Goal: Information Seeking & Learning: Learn about a topic

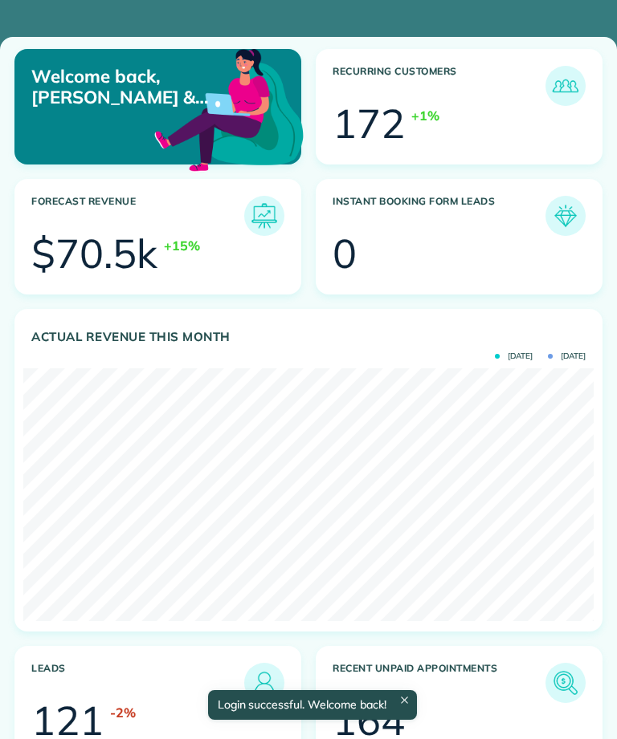
scroll to position [253, 570]
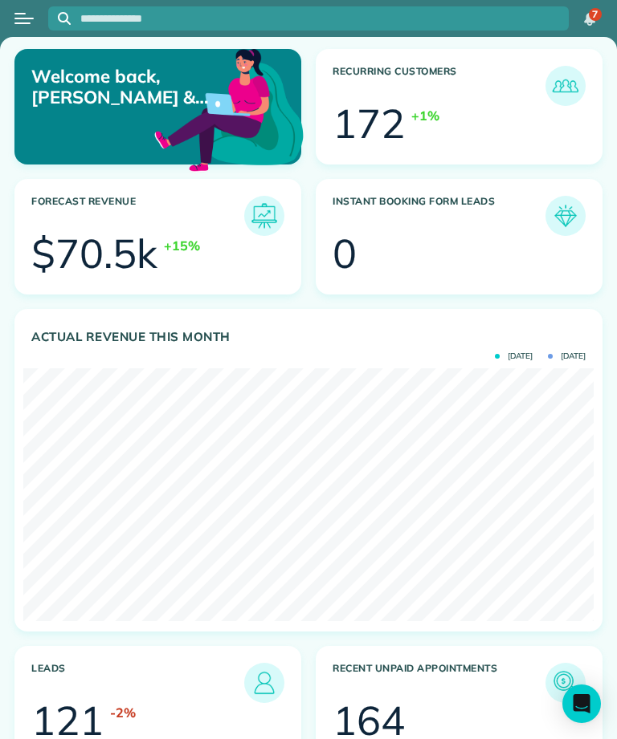
click at [18, 23] on div "Open menu" at bounding box center [22, 23] width 16 height 2
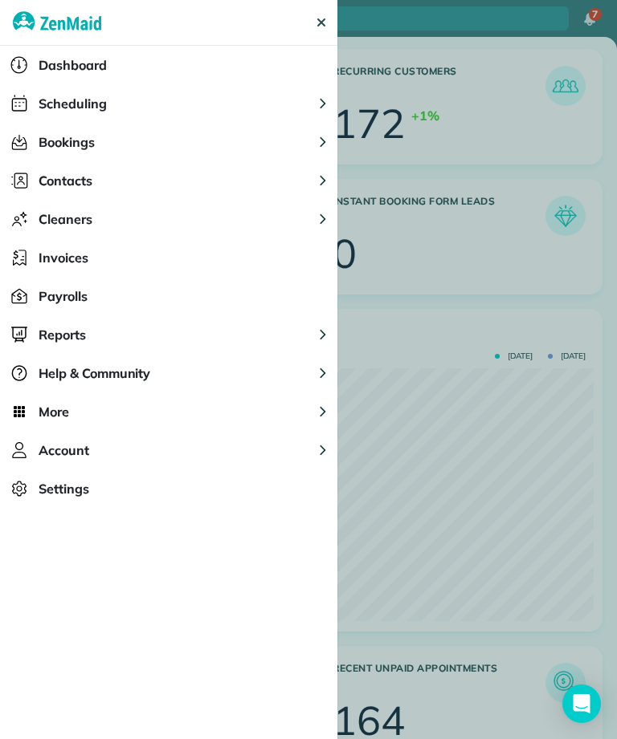
click at [258, 106] on button "Scheduling" at bounding box center [168, 103] width 337 height 39
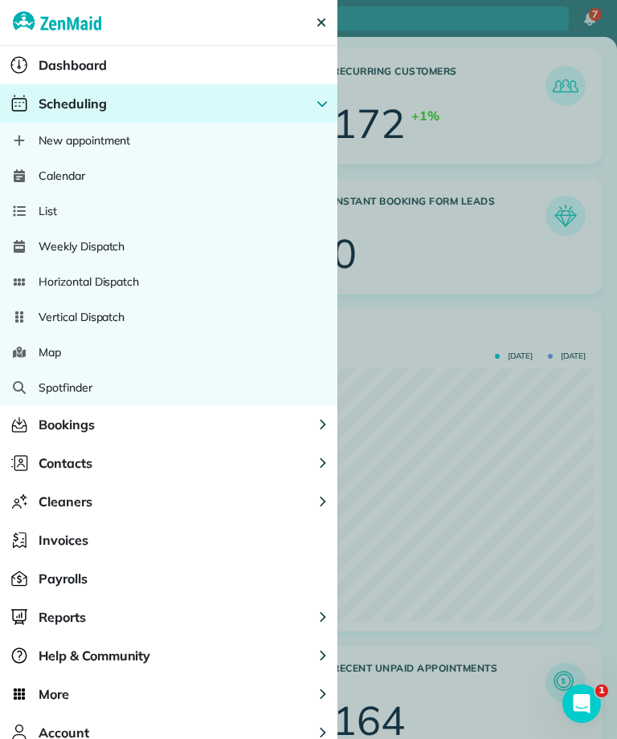
scroll to position [0, 0]
click at [211, 184] on div "Calendar" at bounding box center [168, 175] width 337 height 35
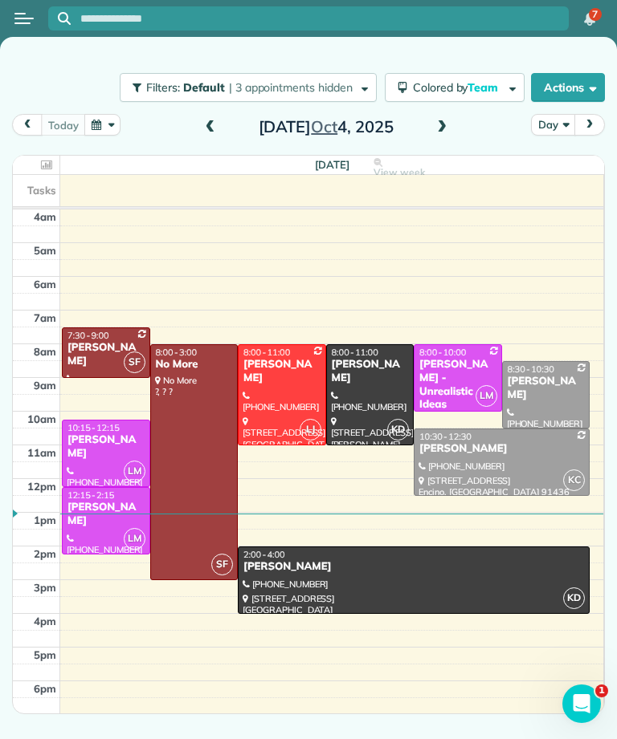
click at [438, 129] on span at bounding box center [442, 127] width 18 height 14
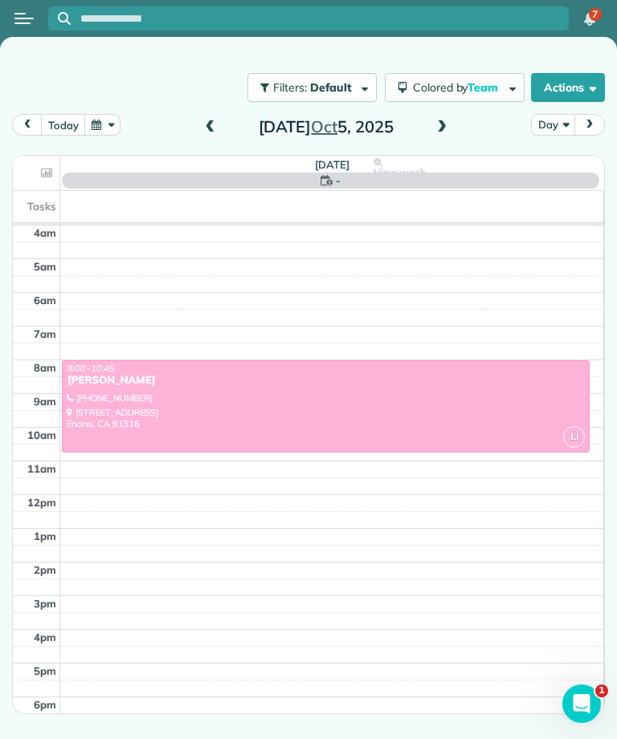
scroll to position [8, 0]
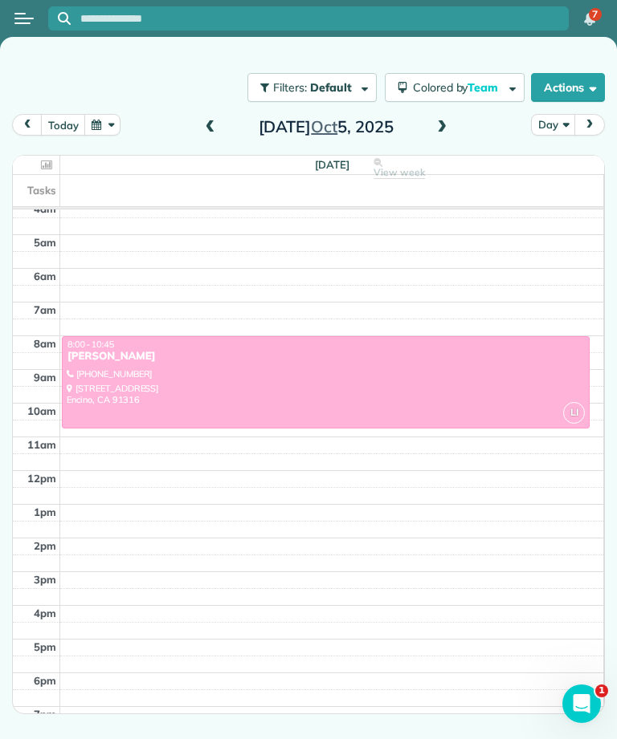
click at [446, 134] on span at bounding box center [442, 127] width 18 height 14
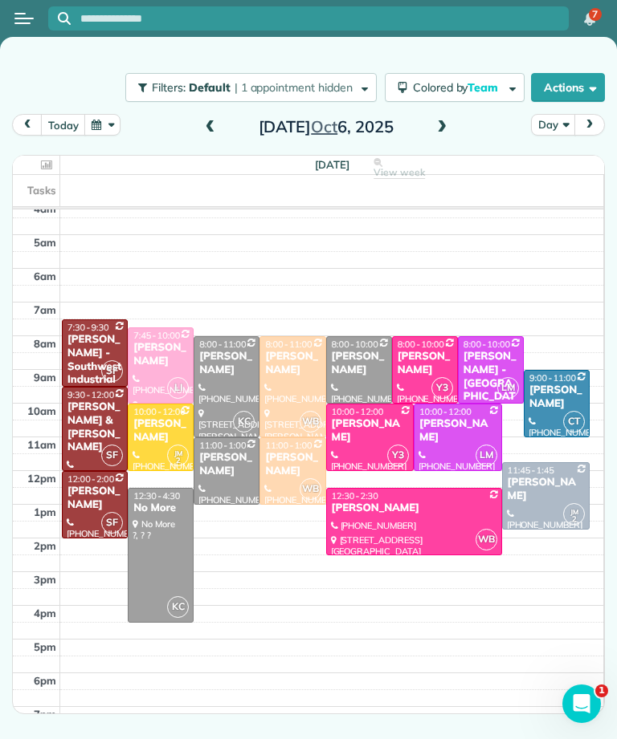
click at [84, 349] on div "Laura Malm - Southwest Industrial Electric" at bounding box center [95, 366] width 56 height 67
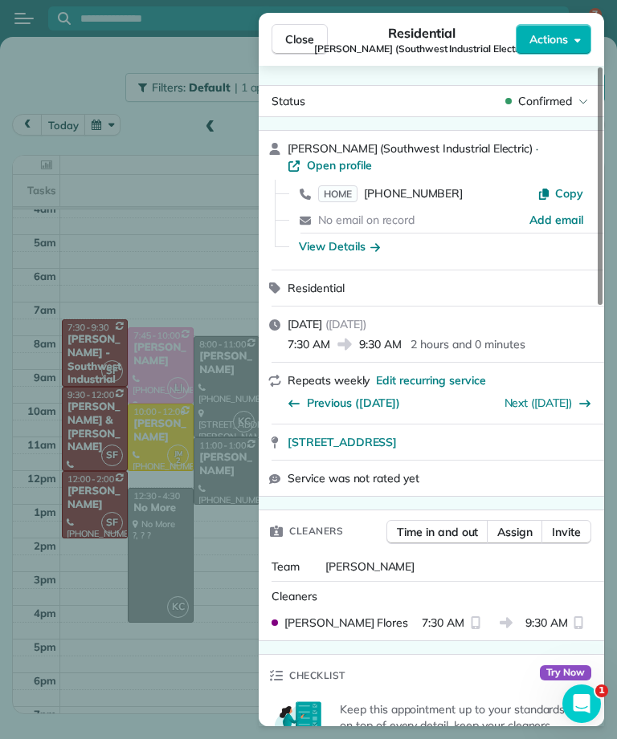
click at [340, 195] on span "HOME" at bounding box center [337, 193] width 39 height 17
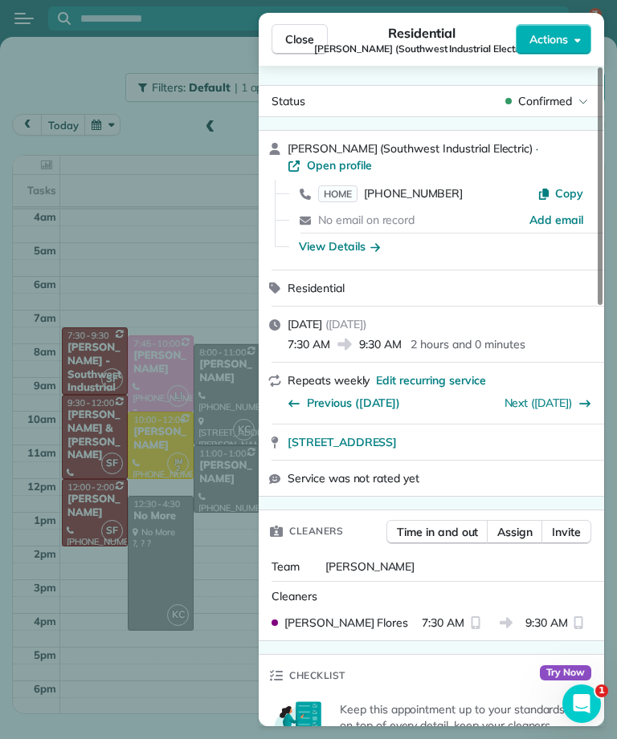
click at [299, 35] on span "Close" at bounding box center [299, 39] width 29 height 16
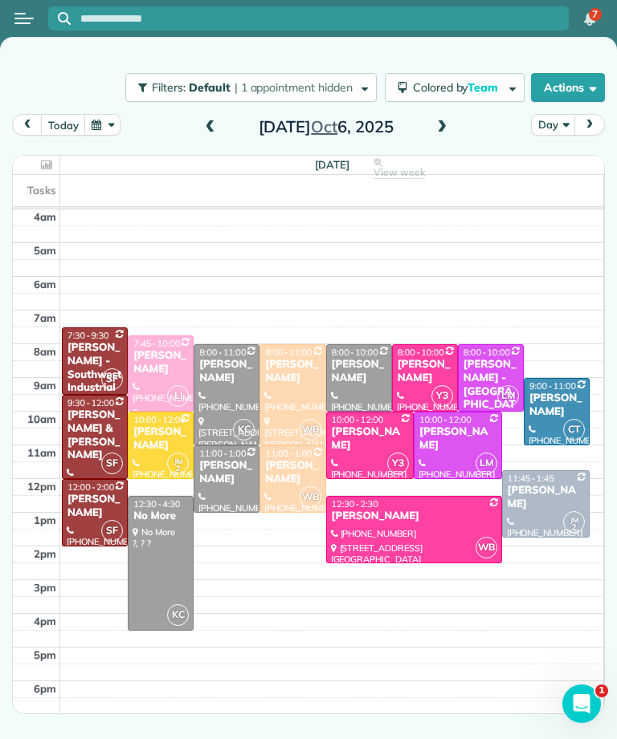
click at [104, 454] on div "SF" at bounding box center [111, 463] width 23 height 23
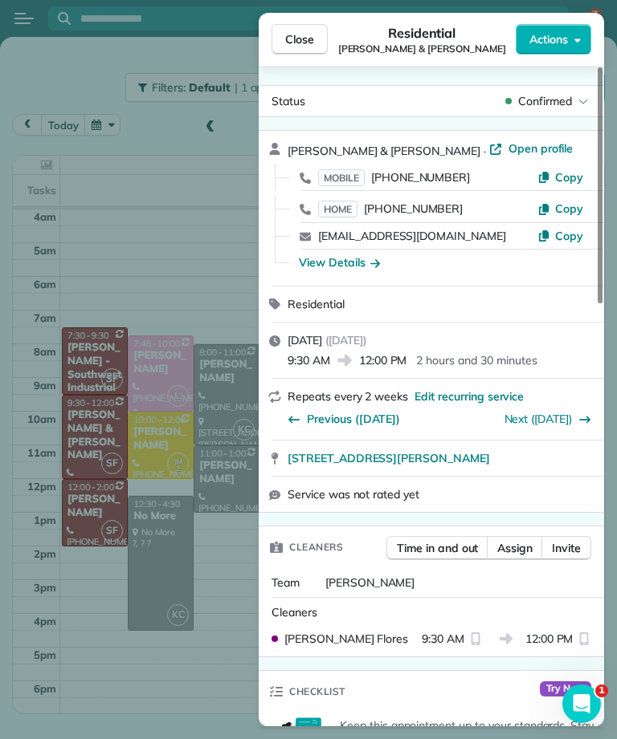
click at [352, 181] on span "MOBILE" at bounding box center [341, 177] width 47 height 17
click at [300, 49] on button "Close" at bounding box center [299, 39] width 56 height 31
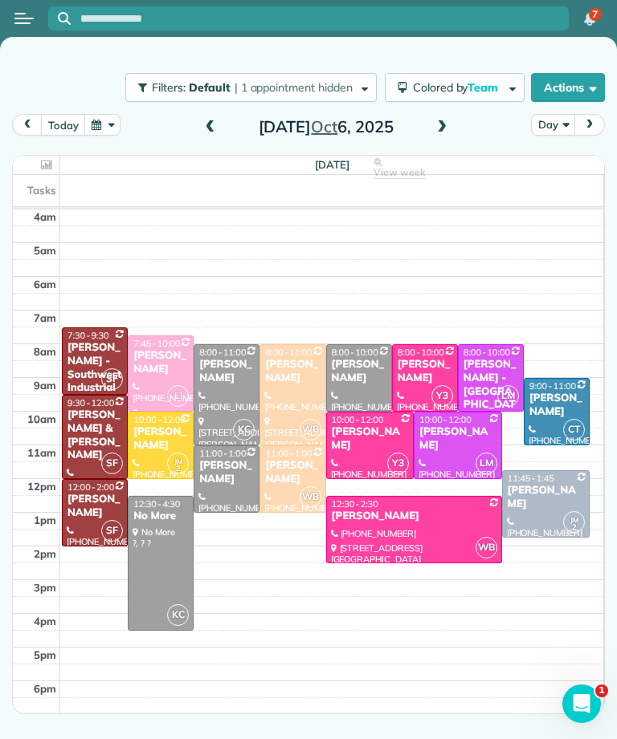
click at [78, 511] on div "Joanna Huynh" at bounding box center [95, 506] width 56 height 27
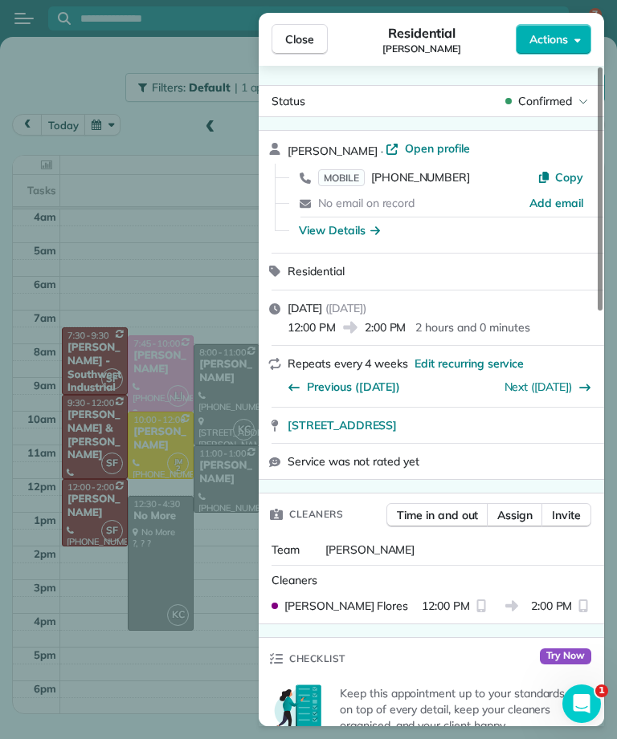
click at [341, 173] on span "MOBILE" at bounding box center [341, 177] width 47 height 17
click at [309, 40] on span "Close" at bounding box center [299, 39] width 29 height 16
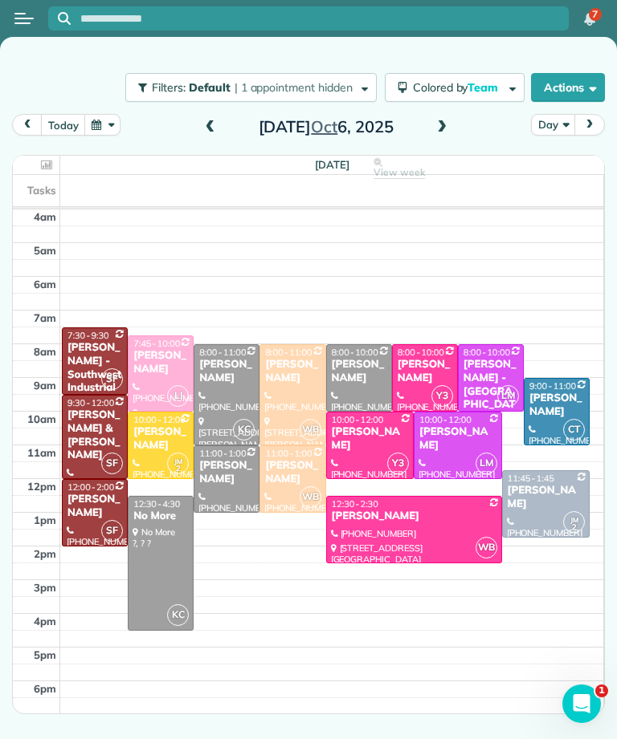
click at [150, 365] on div "Kaye Switzer" at bounding box center [160, 362] width 56 height 27
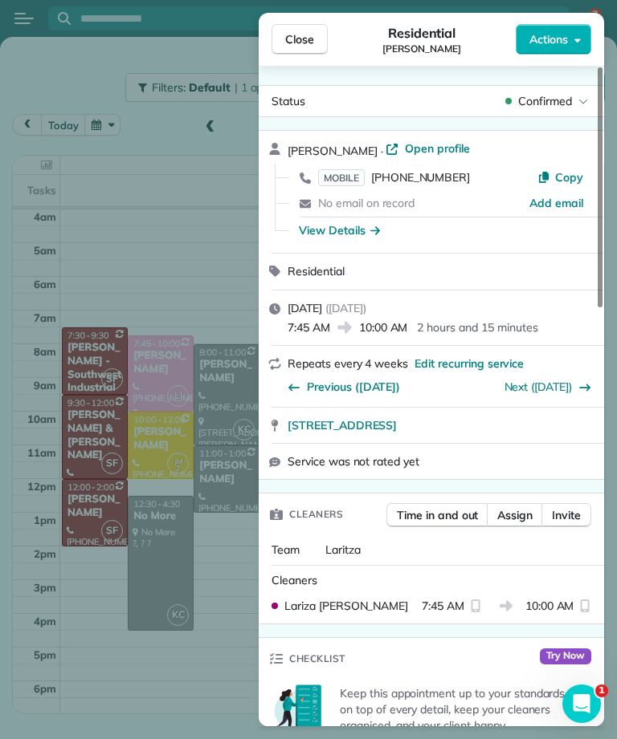
click at [345, 173] on span "MOBILE" at bounding box center [341, 177] width 47 height 17
click at [348, 180] on span "MOBILE" at bounding box center [341, 177] width 47 height 17
click at [315, 46] on button "Close" at bounding box center [299, 39] width 56 height 31
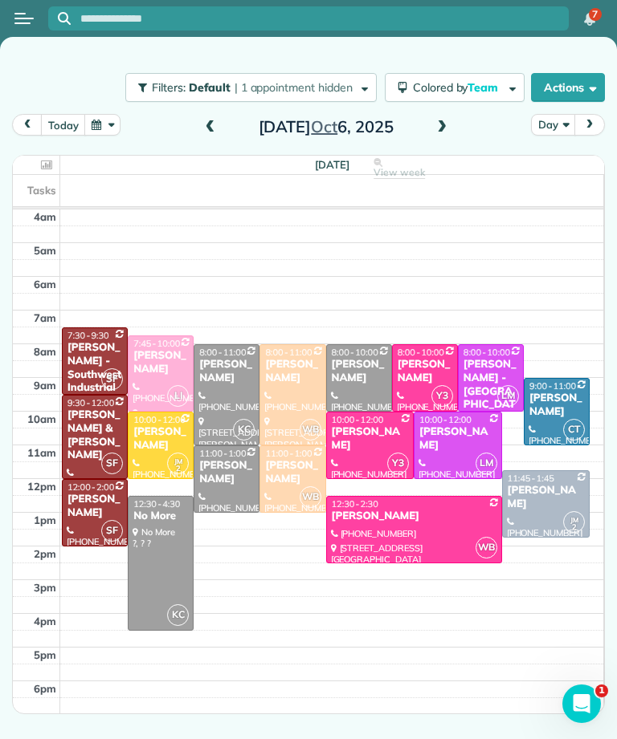
click at [157, 442] on div "Scott Kaufman" at bounding box center [160, 439] width 56 height 27
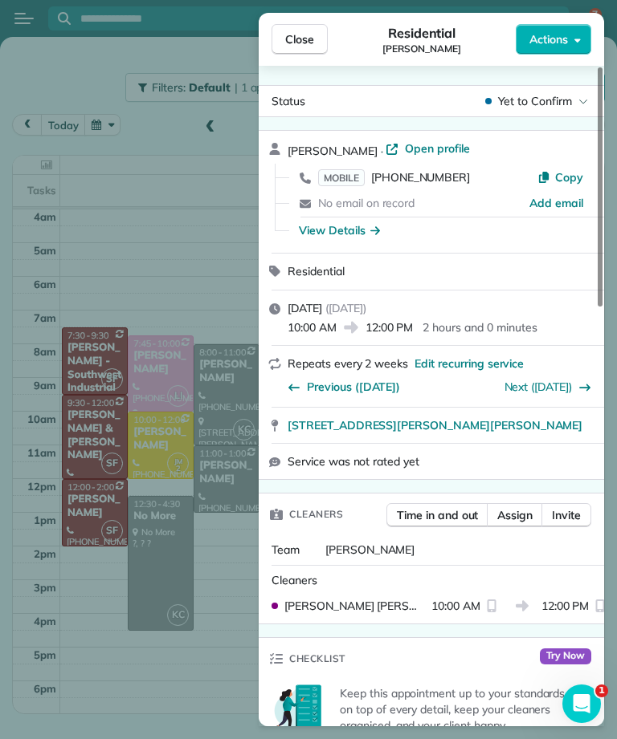
click at [353, 179] on span "MOBILE" at bounding box center [341, 177] width 47 height 17
click at [312, 40] on span "Close" at bounding box center [299, 39] width 29 height 16
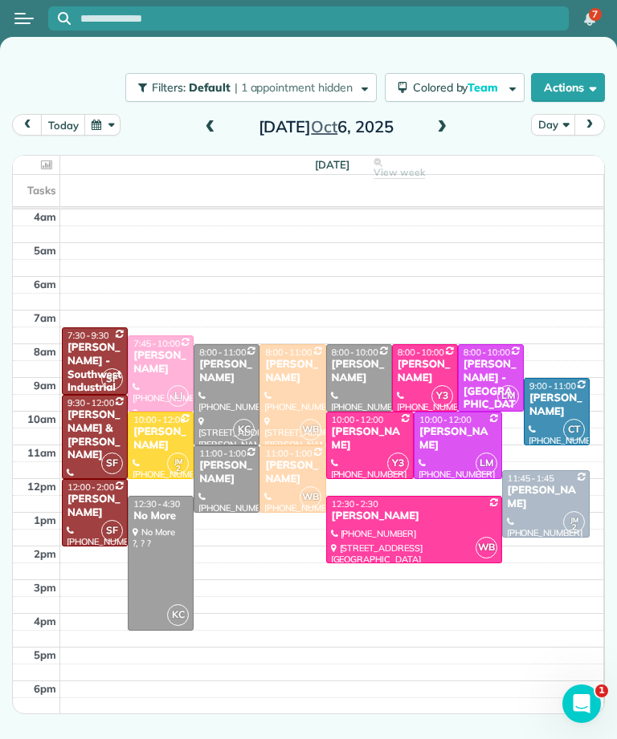
click at [236, 379] on div "Melissa Yoshimura" at bounding box center [226, 371] width 56 height 27
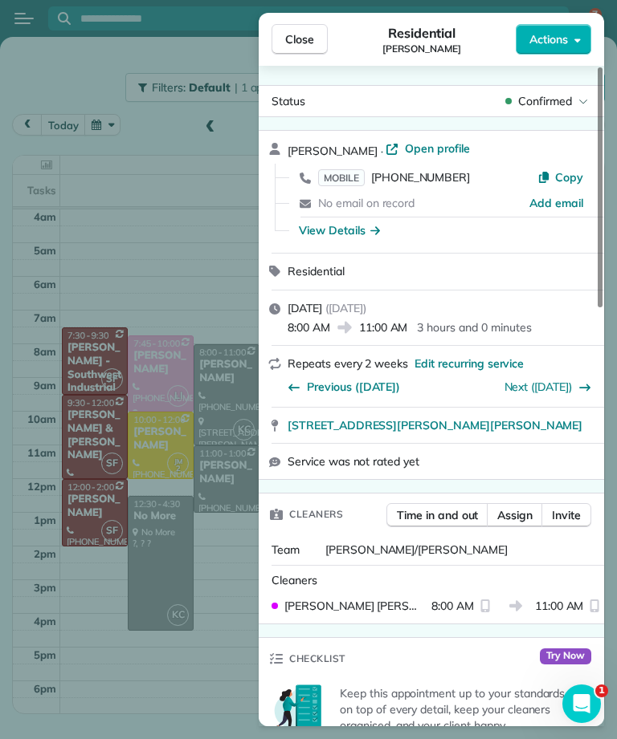
click at [343, 180] on span "MOBILE" at bounding box center [341, 177] width 47 height 17
click at [313, 36] on span "Close" at bounding box center [299, 39] width 29 height 16
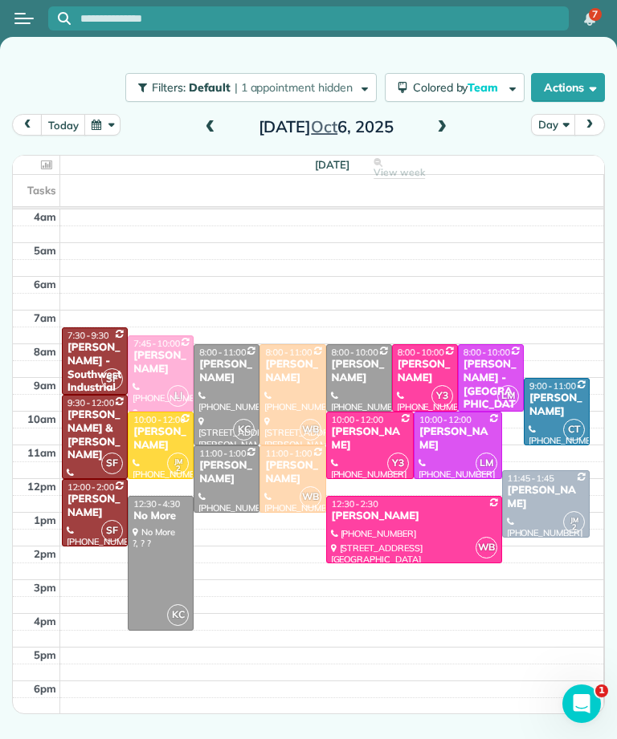
click at [226, 466] on div "Amanda Hall" at bounding box center [226, 472] width 56 height 27
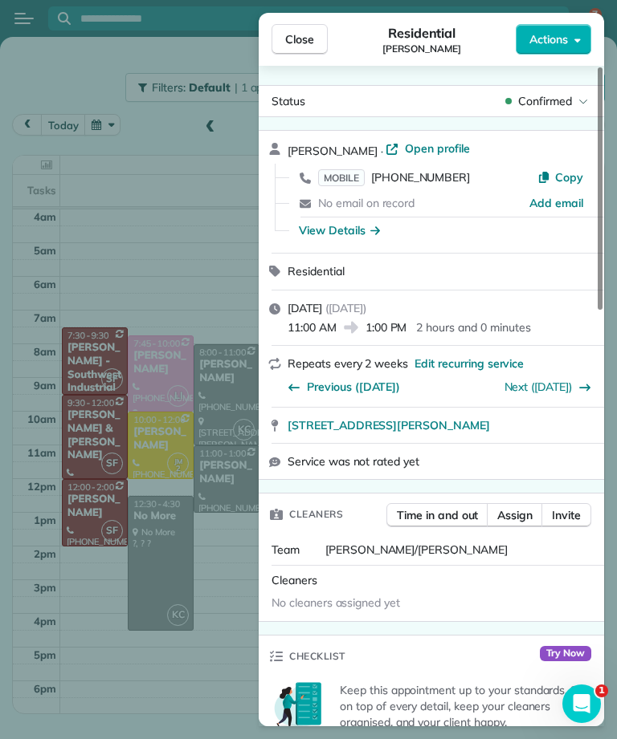
click at [351, 173] on span "MOBILE" at bounding box center [341, 177] width 47 height 17
click at [312, 43] on span "Close" at bounding box center [299, 39] width 29 height 16
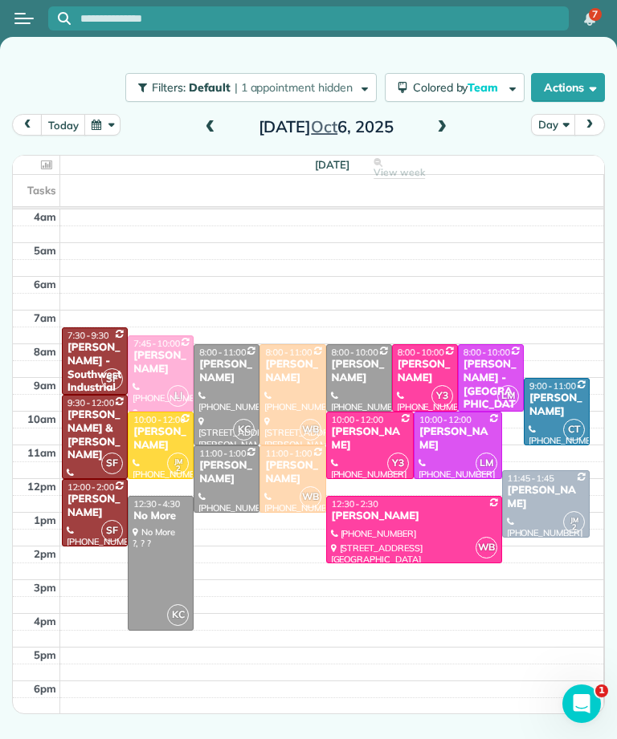
click at [309, 373] on div at bounding box center [292, 395] width 64 height 100
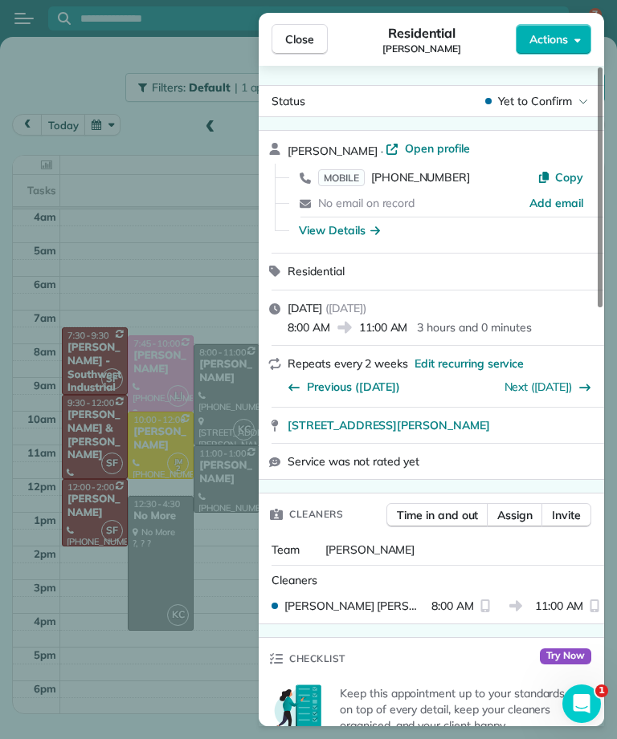
click at [353, 177] on span "MOBILE" at bounding box center [341, 177] width 47 height 17
click at [285, 42] on span "Close" at bounding box center [299, 39] width 29 height 16
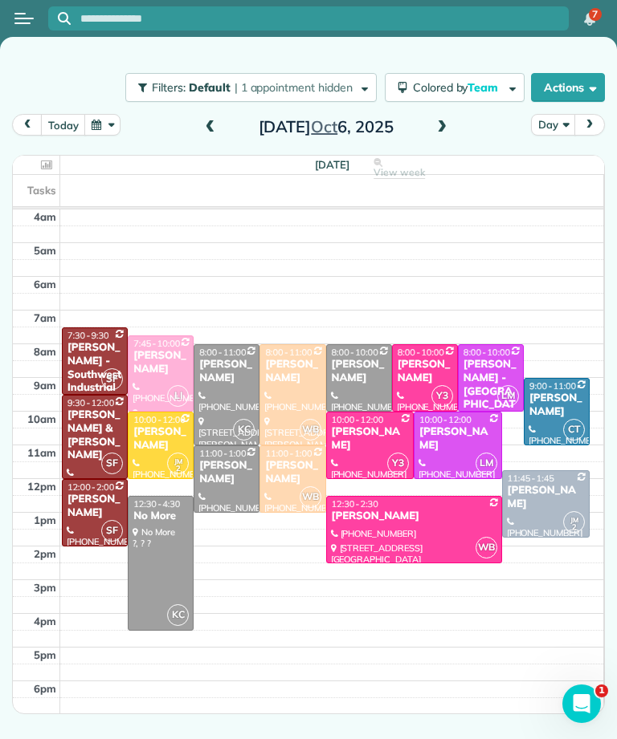
click at [305, 469] on div "Cody Crutchley" at bounding box center [292, 472] width 56 height 27
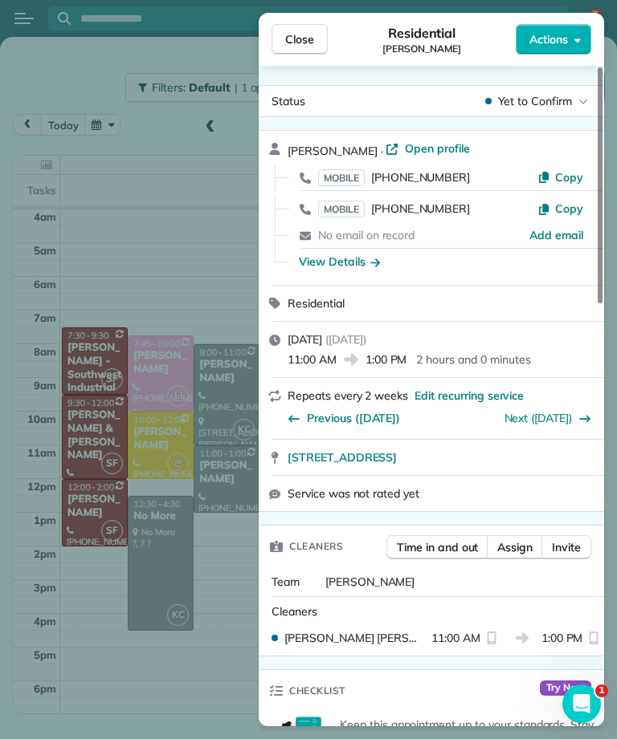
click at [363, 159] on div "Cody Crutchley · Open profile MOBILE (301) 305-9135 Copy MOBILE (818) 321-6953 …" at bounding box center [440, 208] width 307 height 135
click at [357, 173] on span "MOBILE" at bounding box center [341, 177] width 47 height 17
click at [302, 35] on span "Close" at bounding box center [299, 39] width 29 height 16
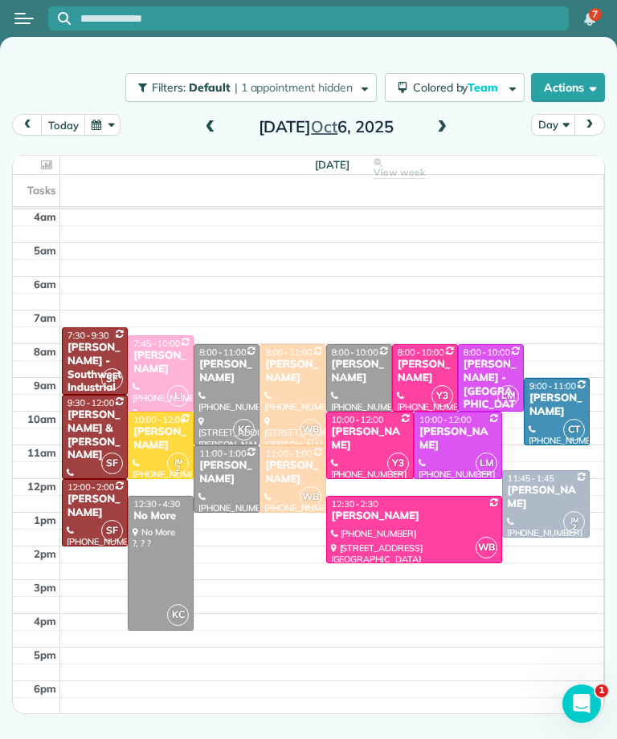
click at [302, 35] on div at bounding box center [308, 18] width 520 height 35
click at [446, 120] on span at bounding box center [442, 128] width 18 height 24
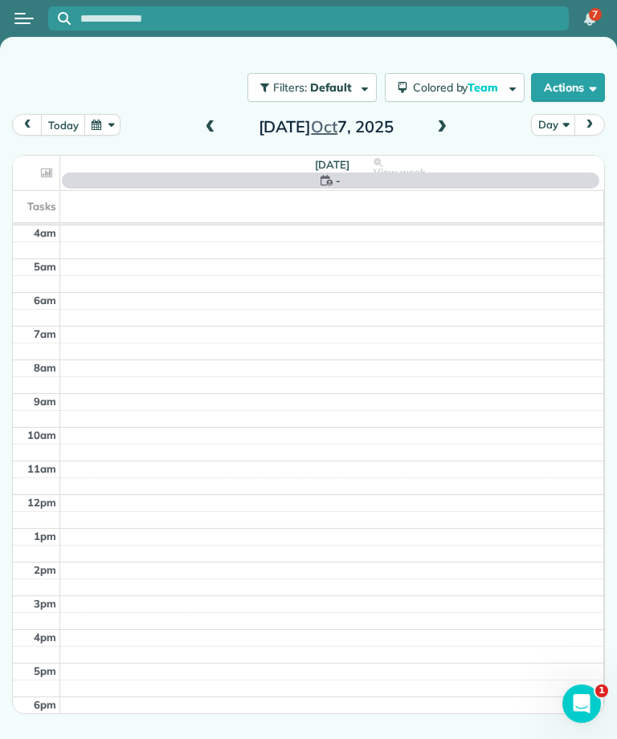
click at [109, 136] on button "button" at bounding box center [102, 125] width 37 height 22
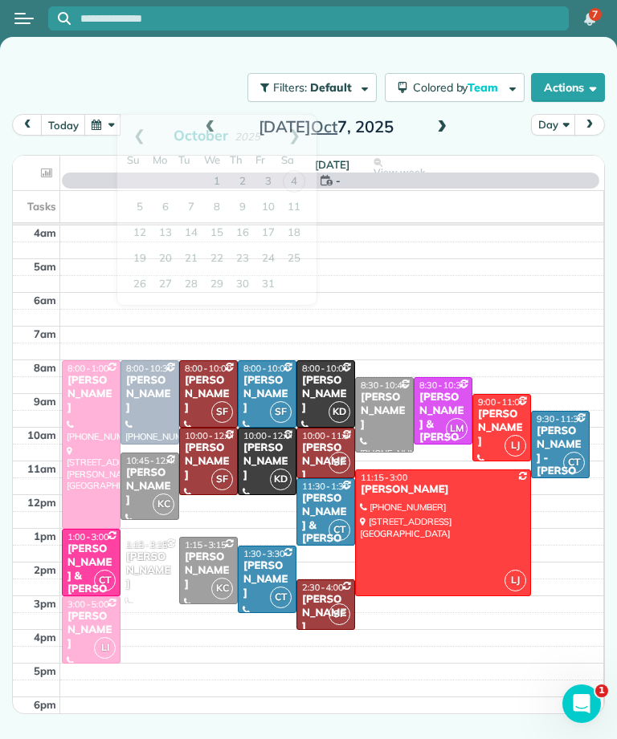
scroll to position [8, 0]
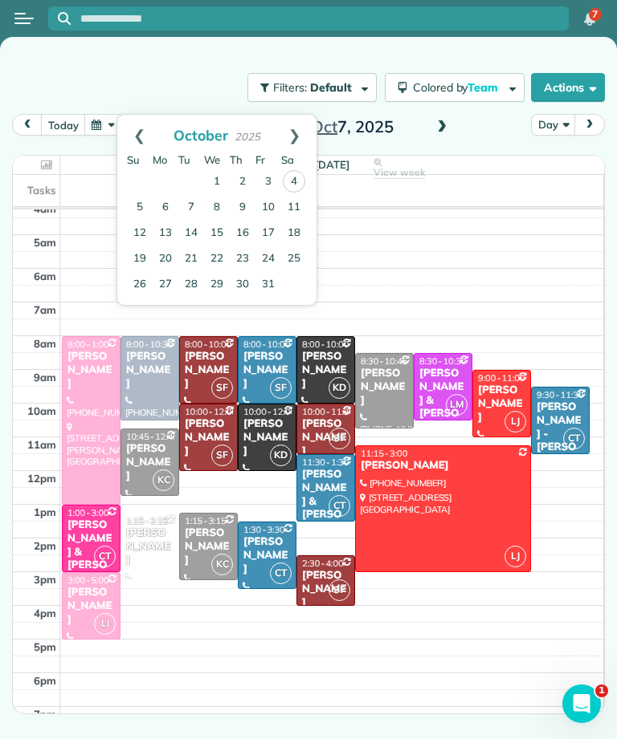
click at [112, 136] on button "button" at bounding box center [102, 125] width 37 height 22
click at [300, 211] on link "11" at bounding box center [294, 208] width 26 height 26
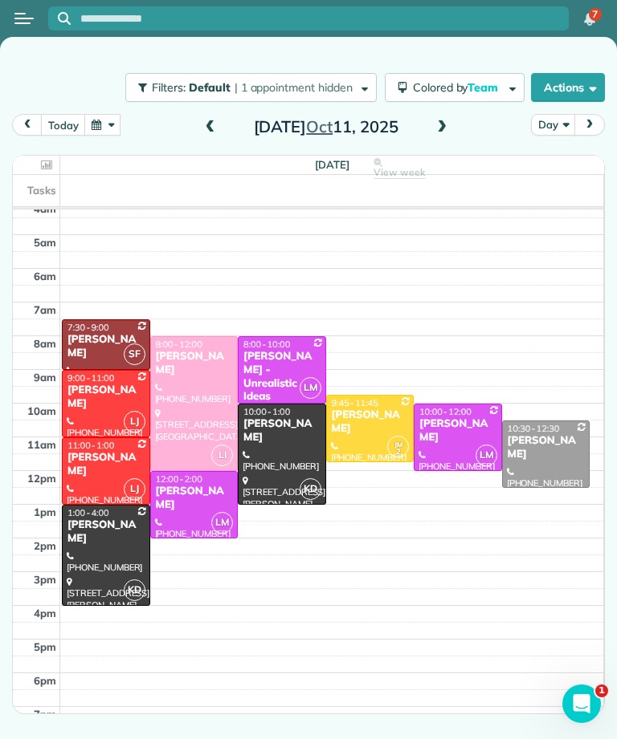
click at [177, 506] on div at bounding box center [194, 505] width 87 height 66
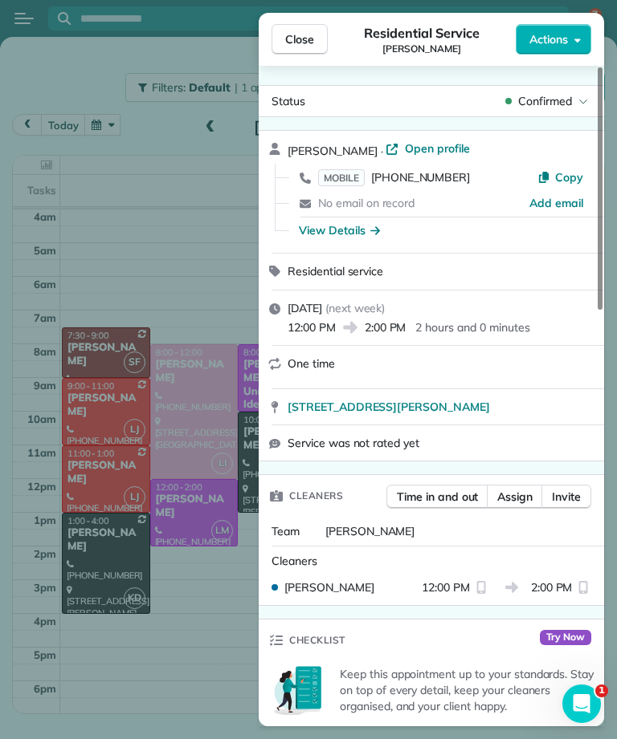
click at [309, 33] on span "Close" at bounding box center [299, 39] width 29 height 16
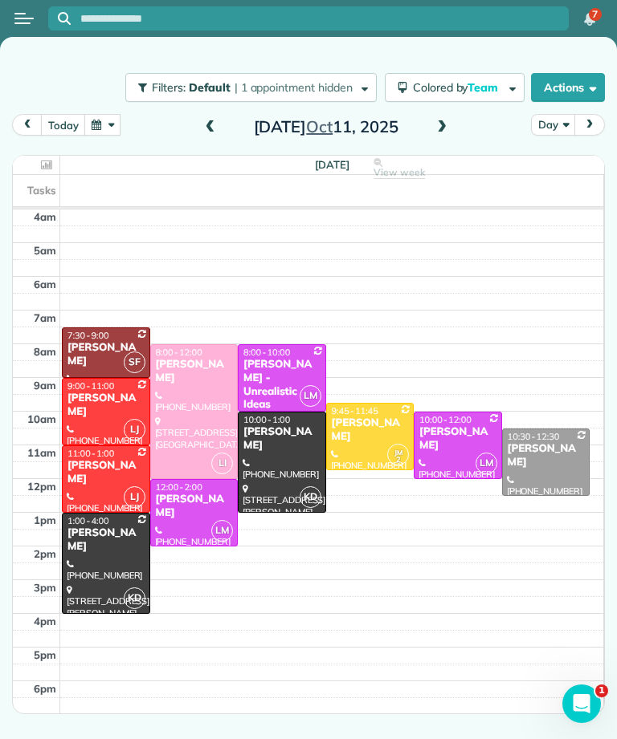
click at [63, 122] on button "today" at bounding box center [63, 125] width 44 height 22
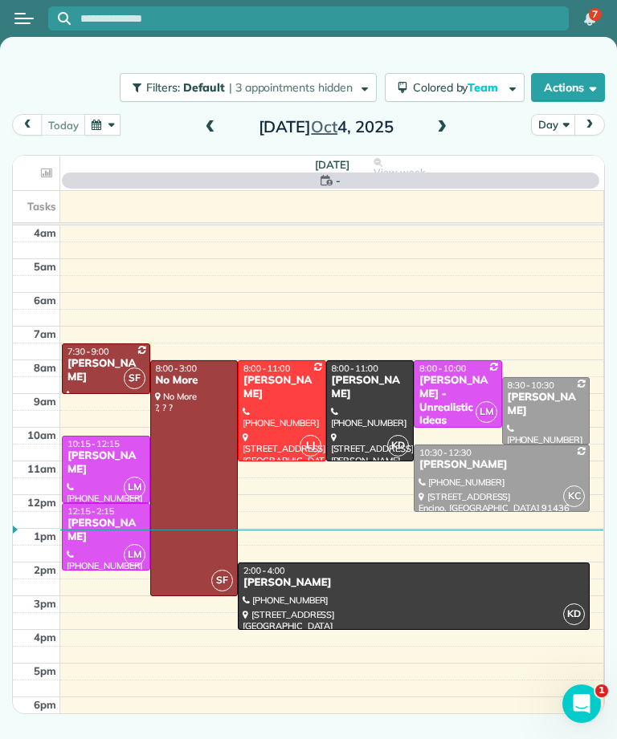
scroll to position [8, 0]
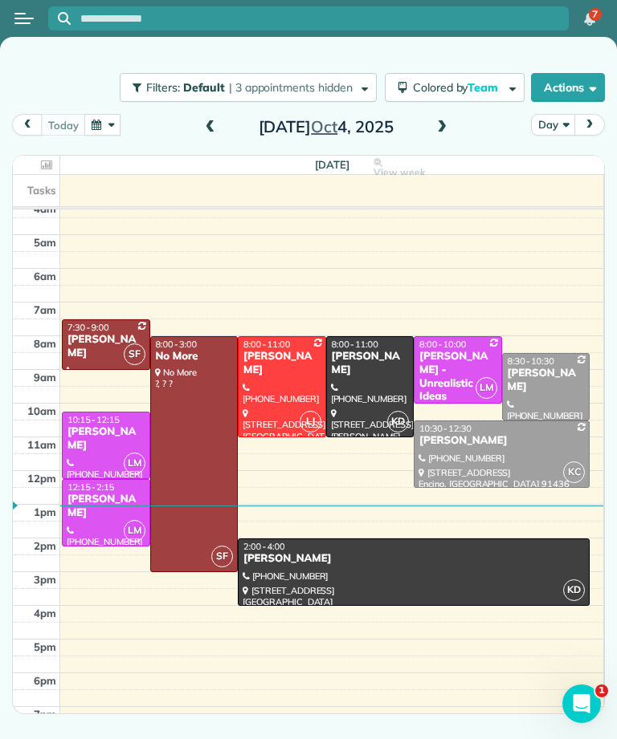
click at [460, 134] on div "today Day Saturday Oct 4, 2025" at bounding box center [308, 129] width 593 height 31
click at [445, 118] on span at bounding box center [442, 128] width 18 height 24
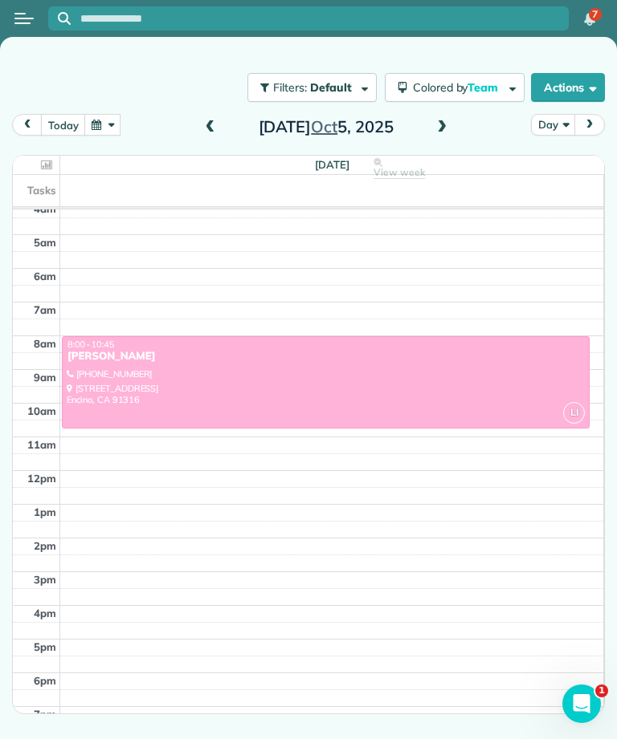
click at [438, 124] on span at bounding box center [442, 127] width 18 height 14
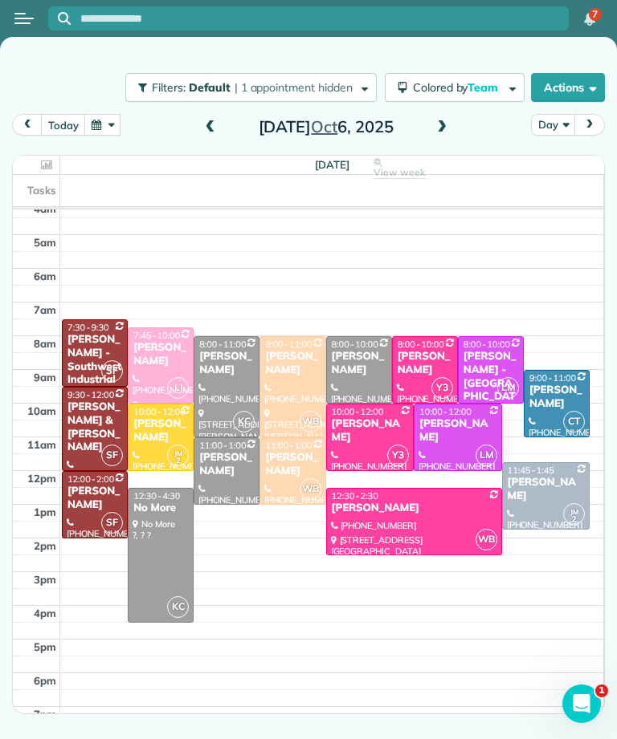
click at [366, 373] on div "Gina Zupsich" at bounding box center [359, 363] width 56 height 27
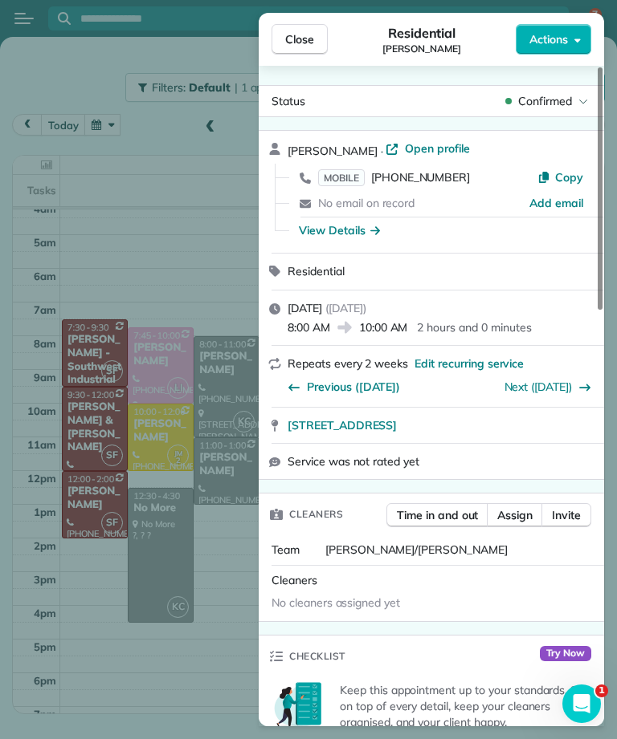
click at [347, 177] on span "MOBILE" at bounding box center [341, 177] width 47 height 17
click at [301, 33] on span "Close" at bounding box center [299, 39] width 29 height 16
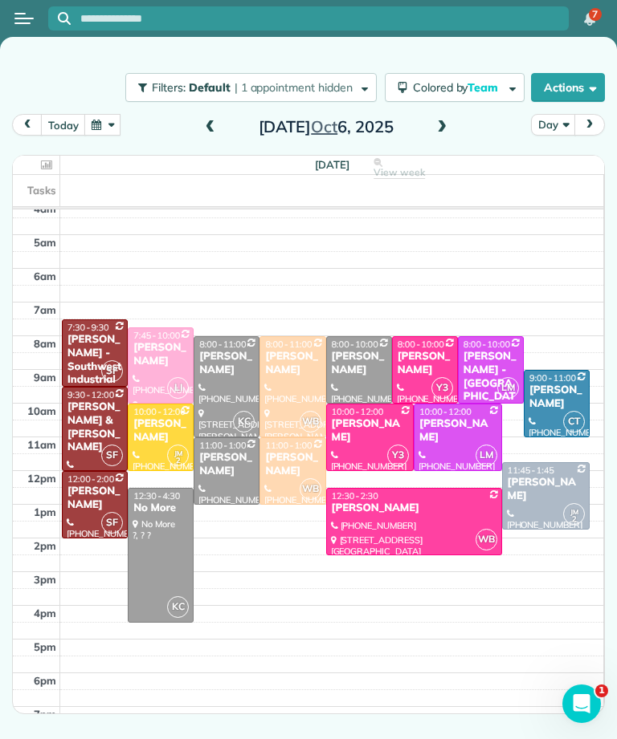
click at [420, 365] on div "Rylie Barlowe" at bounding box center [425, 363] width 56 height 27
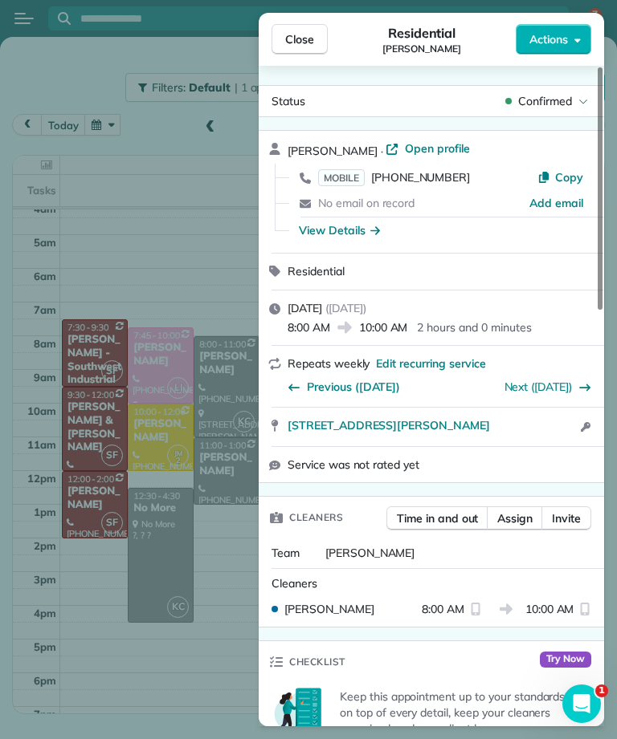
click at [348, 175] on span "MOBILE" at bounding box center [341, 177] width 47 height 17
click at [312, 37] on span "Close" at bounding box center [299, 39] width 29 height 16
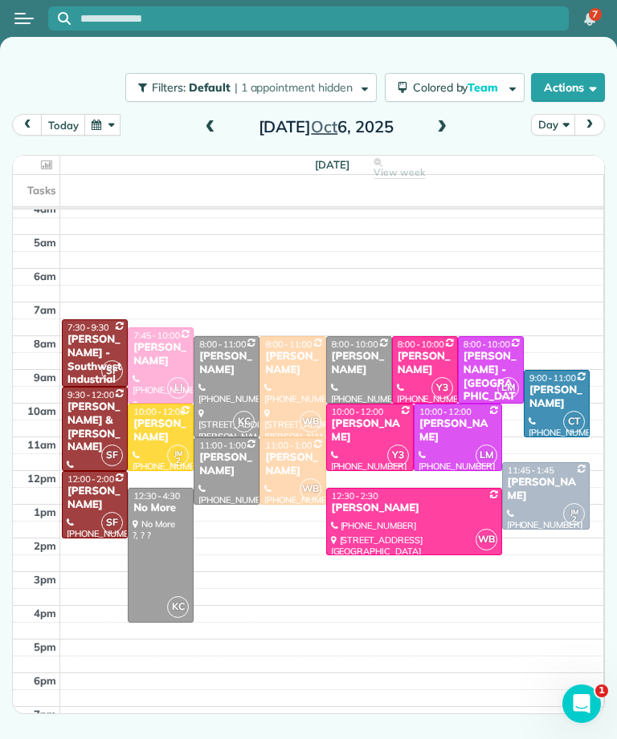
click at [376, 428] on div "Cathy Morfopoulos" at bounding box center [370, 431] width 79 height 27
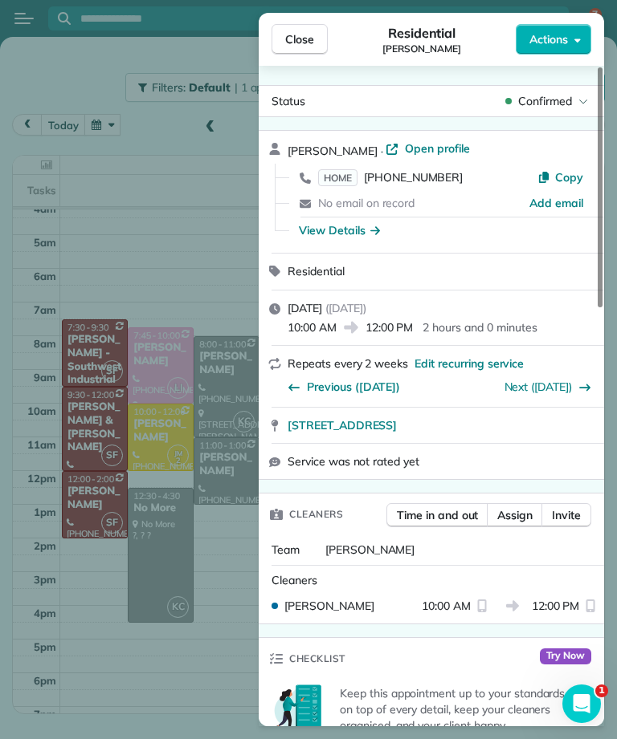
click at [348, 185] on span "HOME" at bounding box center [337, 177] width 39 height 17
click at [246, 520] on div "Close Residential Cathy Morfopoulos Actions Status Confirmed Cathy Morfopoulos …" at bounding box center [308, 369] width 617 height 739
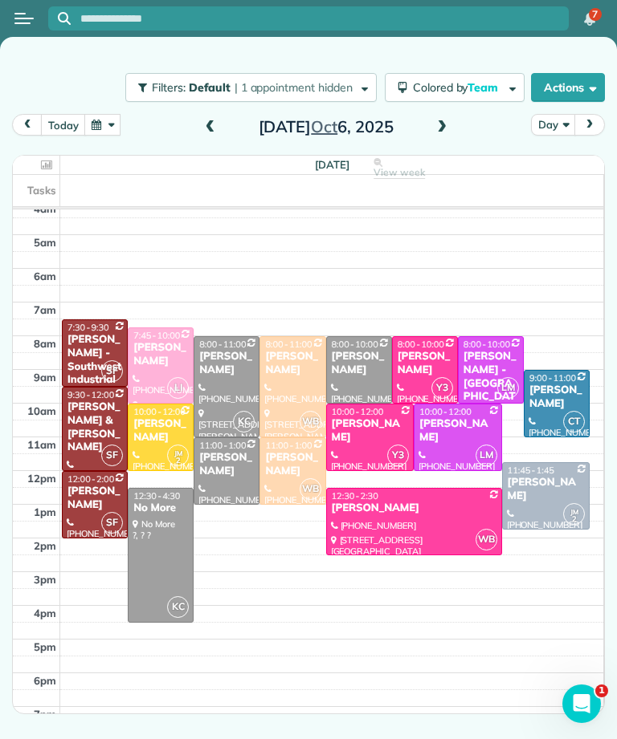
click at [396, 511] on div "David Israel" at bounding box center [414, 509] width 166 height 14
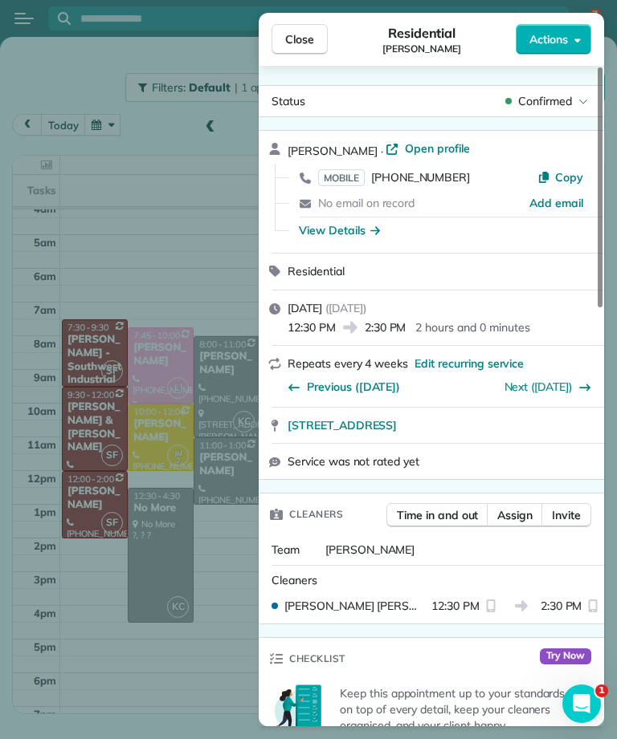
click at [346, 178] on span "MOBILE" at bounding box center [341, 177] width 47 height 17
click at [139, 244] on div "Close Residential David Israel Actions Status Confirmed David Israel · Open pro…" at bounding box center [308, 369] width 617 height 739
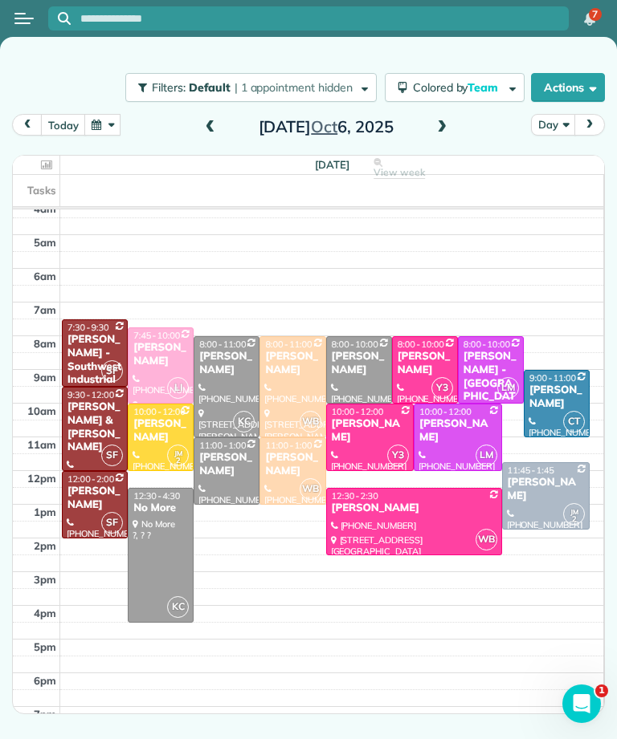
click at [485, 360] on div "Evelyn Dierna - Mountain View Manor" at bounding box center [490, 383] width 56 height 67
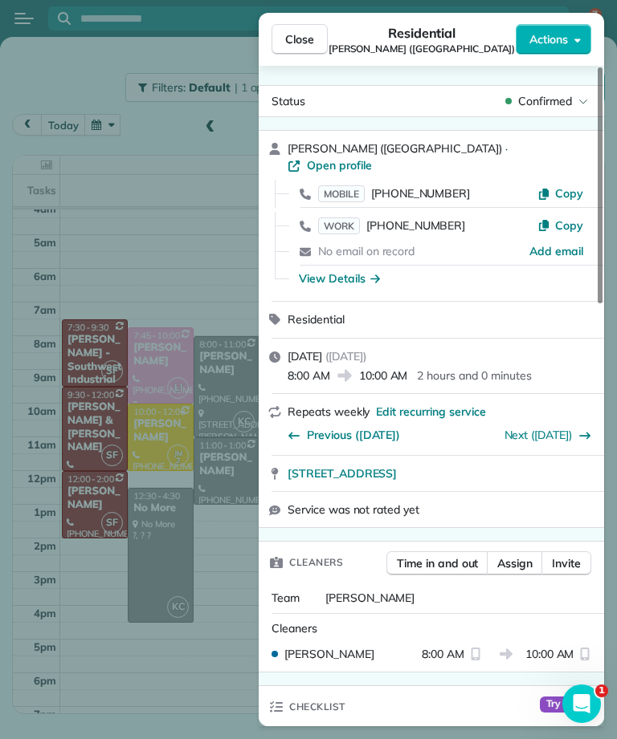
click at [347, 185] on span "MOBILE" at bounding box center [341, 193] width 47 height 17
click at [223, 594] on div "Close Residential Evelyn Dierna (Mountain View Manor) Actions Status Confirmed …" at bounding box center [308, 369] width 617 height 739
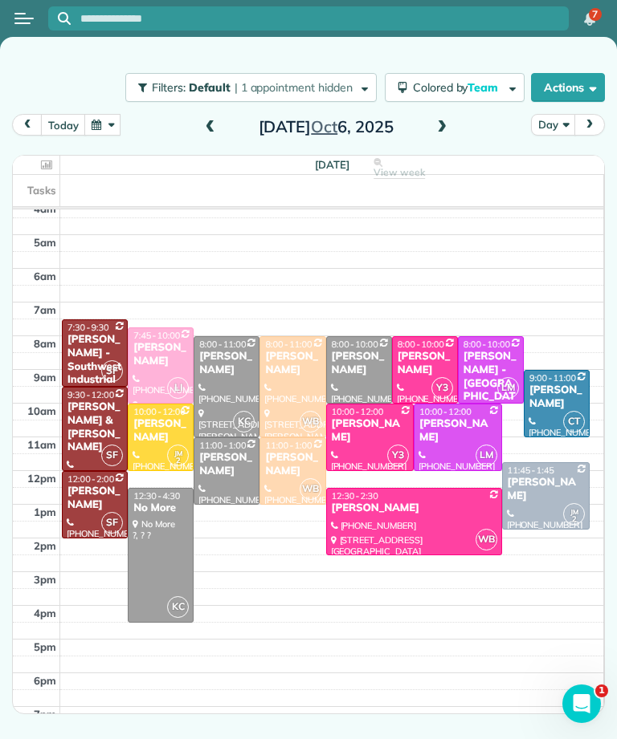
click at [450, 429] on div "Carlee Malemute" at bounding box center [457, 431] width 79 height 27
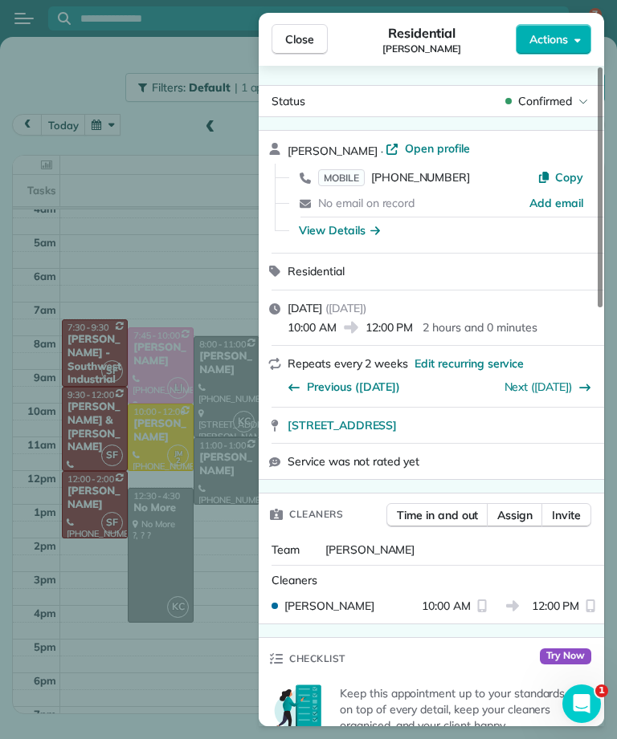
click at [347, 174] on span "MOBILE" at bounding box center [341, 177] width 47 height 17
click at [309, 38] on span "Close" at bounding box center [299, 39] width 29 height 16
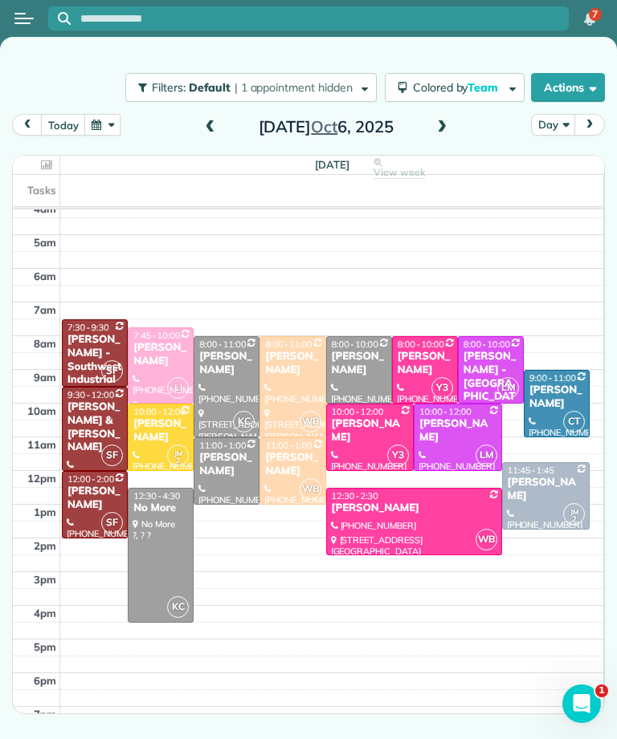
click at [563, 388] on div "Sonali Mehta" at bounding box center [556, 397] width 56 height 27
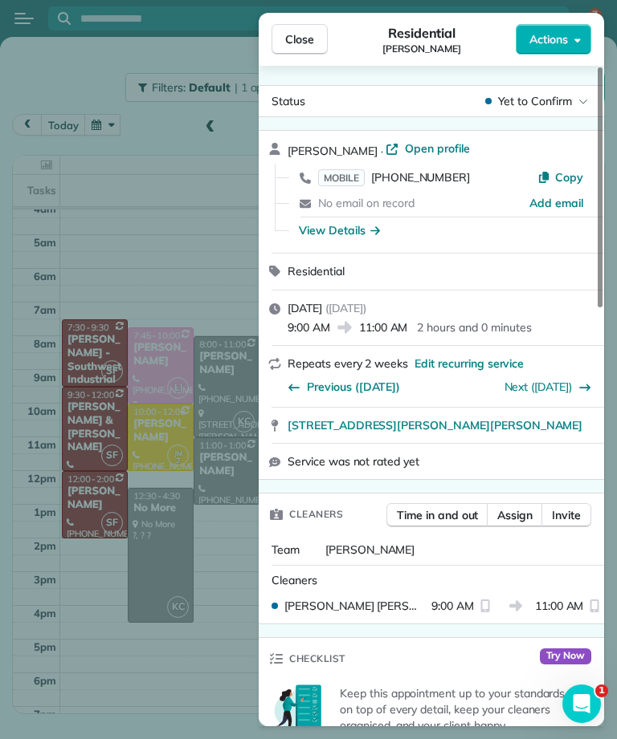
click at [344, 171] on span "MOBILE" at bounding box center [341, 177] width 47 height 17
click at [306, 39] on span "Close" at bounding box center [299, 39] width 29 height 16
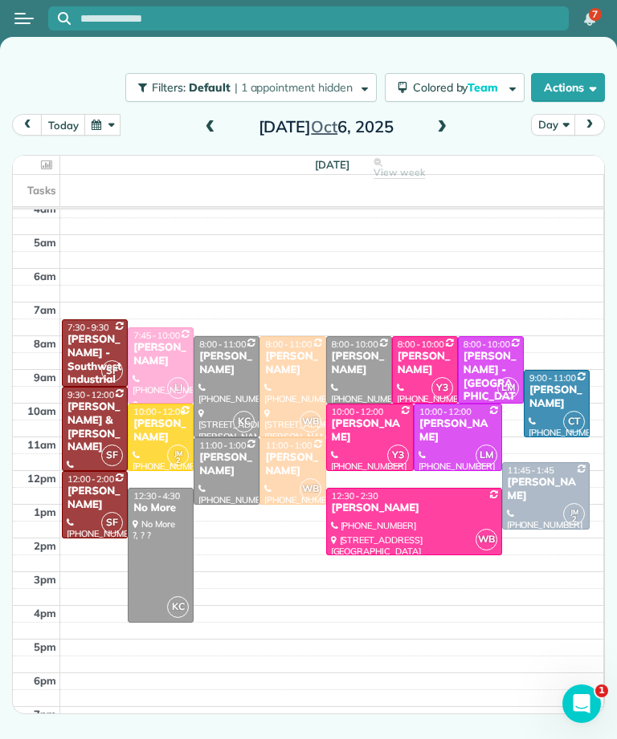
click at [542, 495] on div "Benjamin Brody" at bounding box center [546, 489] width 79 height 27
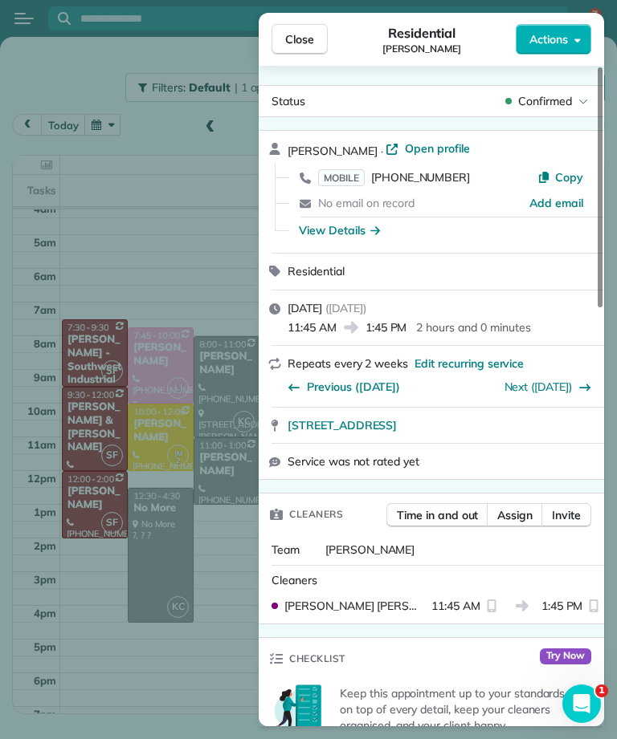
click at [347, 173] on span "MOBILE" at bounding box center [341, 177] width 47 height 17
click at [227, 577] on div "Close Residential Benjamin Brody Actions Status Confirmed Benjamin Brody · Open…" at bounding box center [308, 369] width 617 height 739
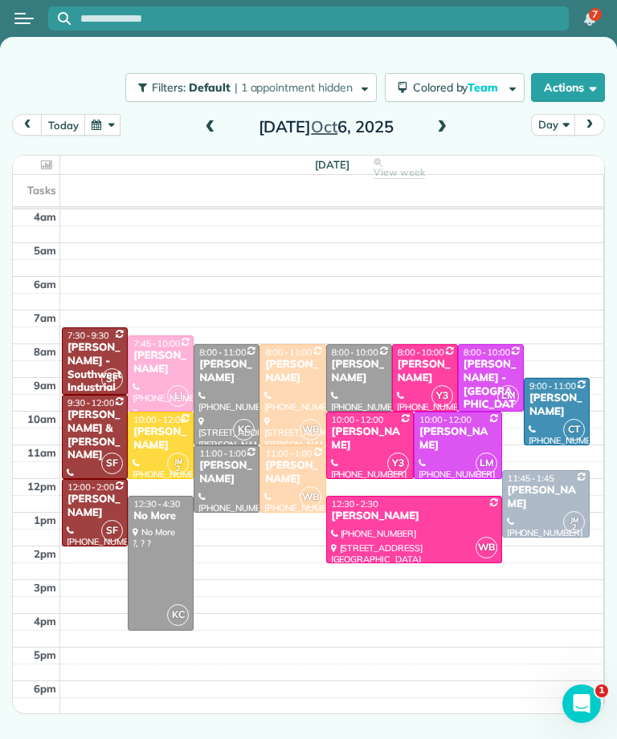
click at [177, 373] on div "Kaye Switzer" at bounding box center [160, 362] width 56 height 27
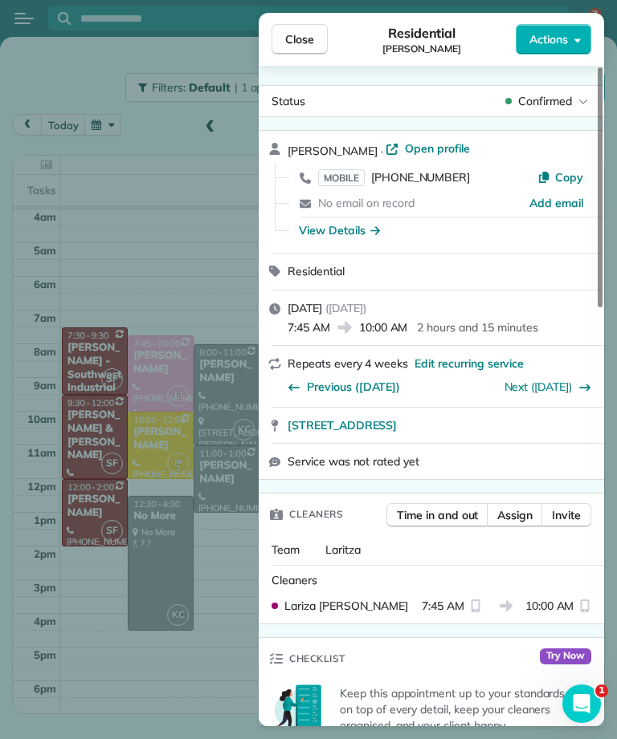
click at [295, 26] on button "Close" at bounding box center [299, 39] width 56 height 31
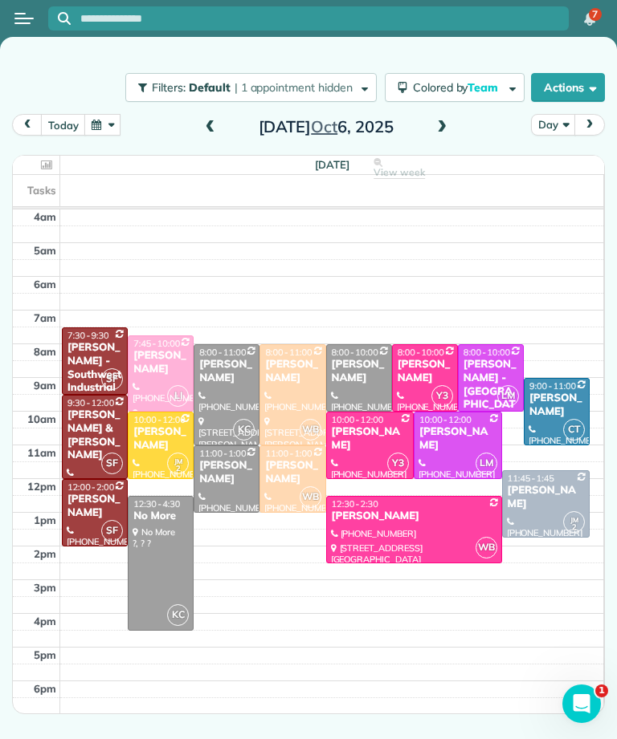
click at [490, 365] on div "Evelyn Dierna - Mountain View Manor" at bounding box center [490, 391] width 56 height 67
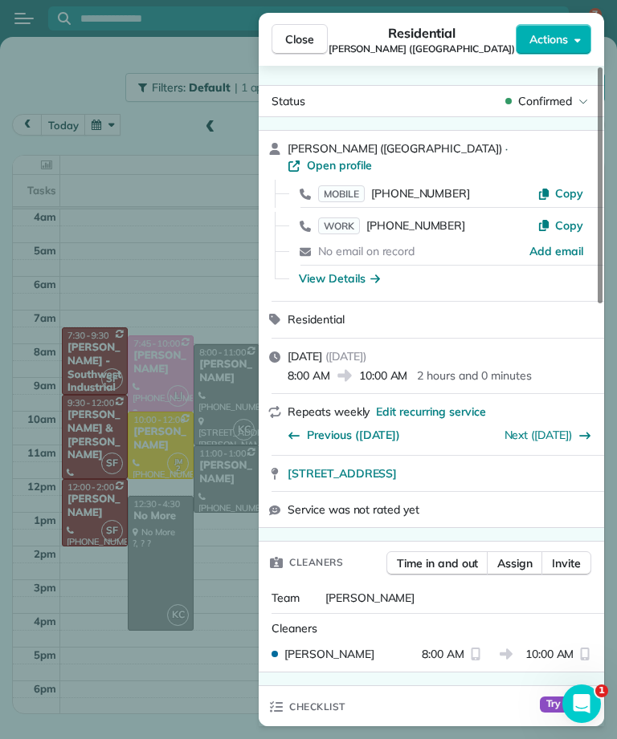
click at [290, 43] on span "Close" at bounding box center [299, 39] width 29 height 16
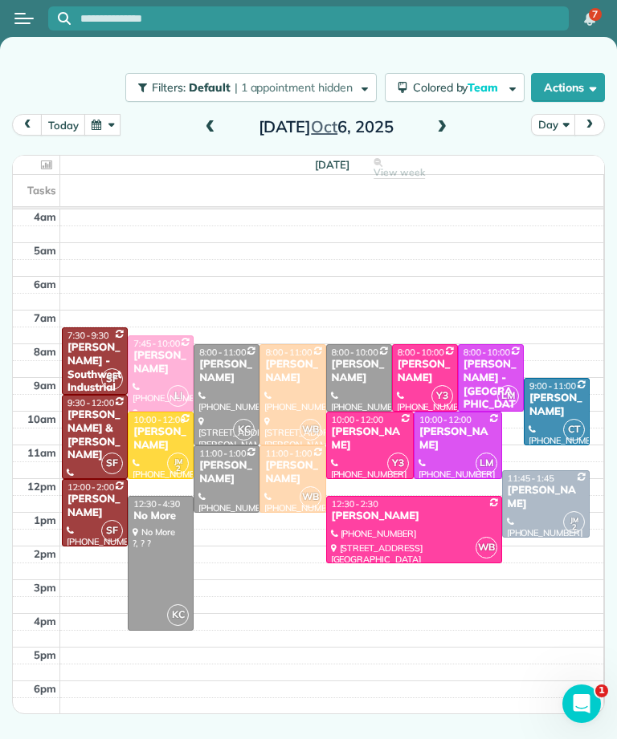
click at [418, 540] on div at bounding box center [414, 530] width 174 height 66
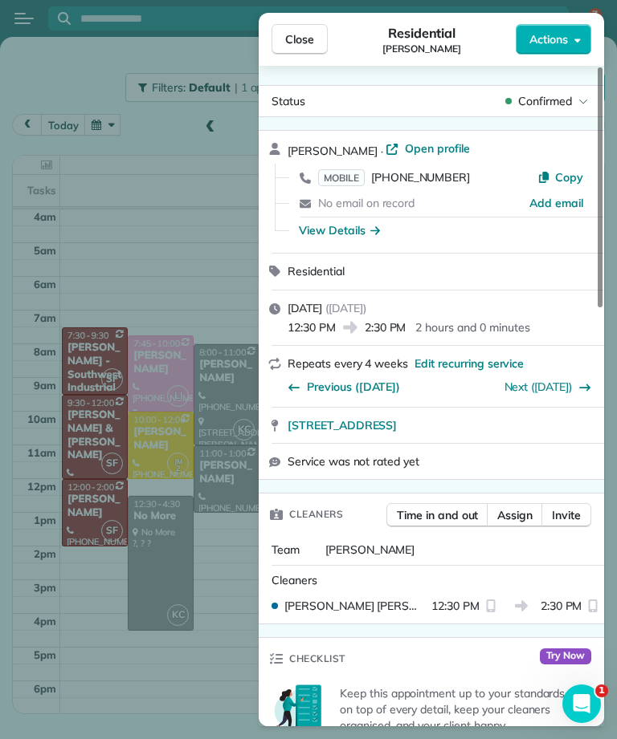
click at [305, 37] on span "Close" at bounding box center [299, 39] width 29 height 16
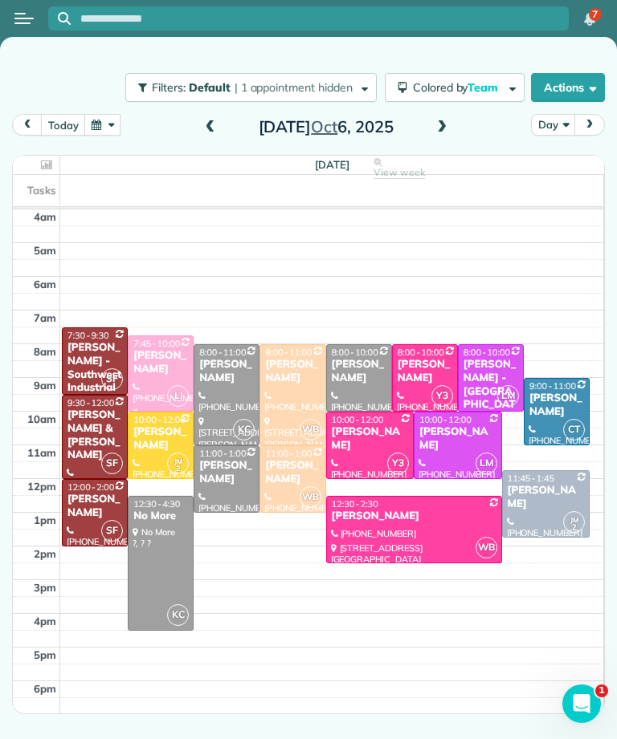
click at [157, 436] on div "Scott Kaufman" at bounding box center [160, 439] width 56 height 27
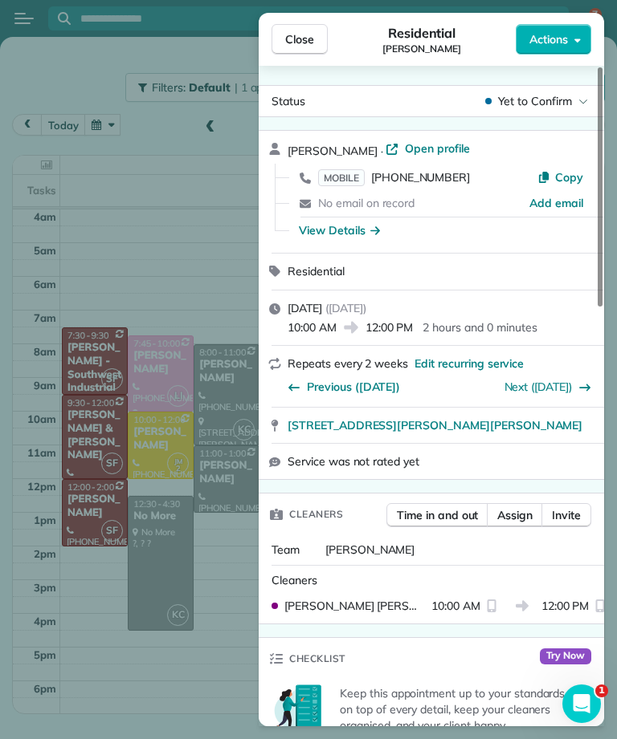
click at [308, 45] on span "Close" at bounding box center [299, 39] width 29 height 16
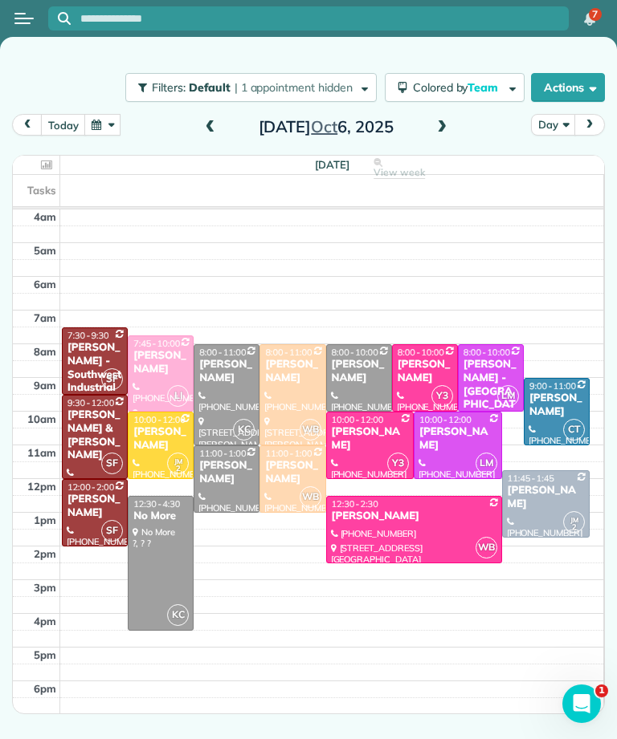
click at [552, 492] on div "Benjamin Brody" at bounding box center [546, 497] width 79 height 27
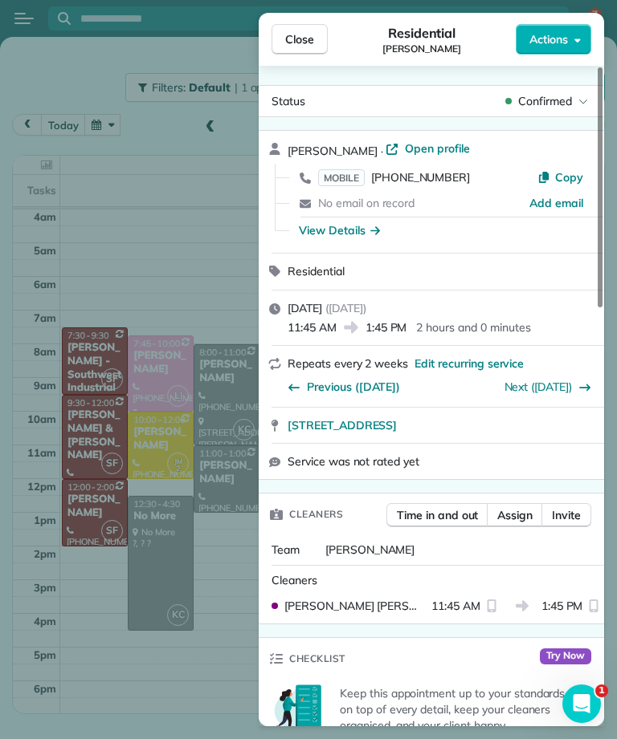
click at [309, 44] on span "Close" at bounding box center [299, 39] width 29 height 16
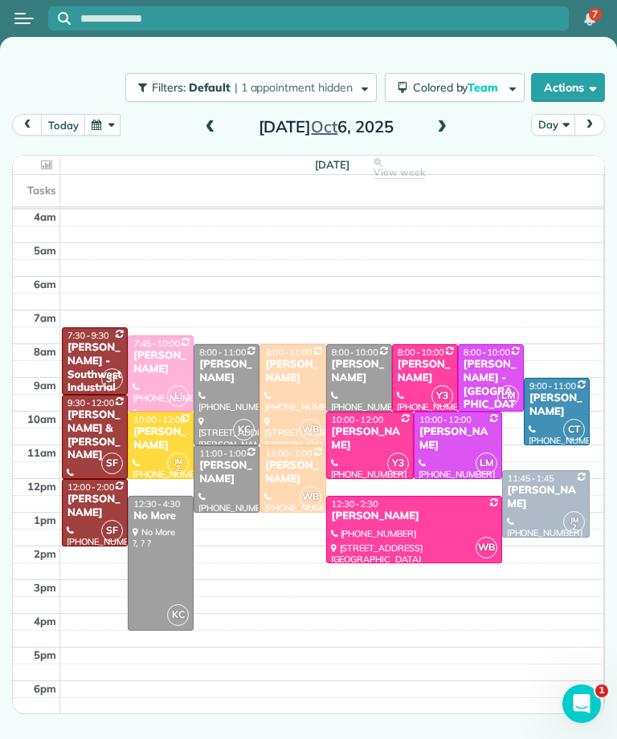
click at [358, 730] on td at bounding box center [332, 723] width 544 height 17
click at [149, 373] on div "Kaye Switzer" at bounding box center [160, 362] width 56 height 27
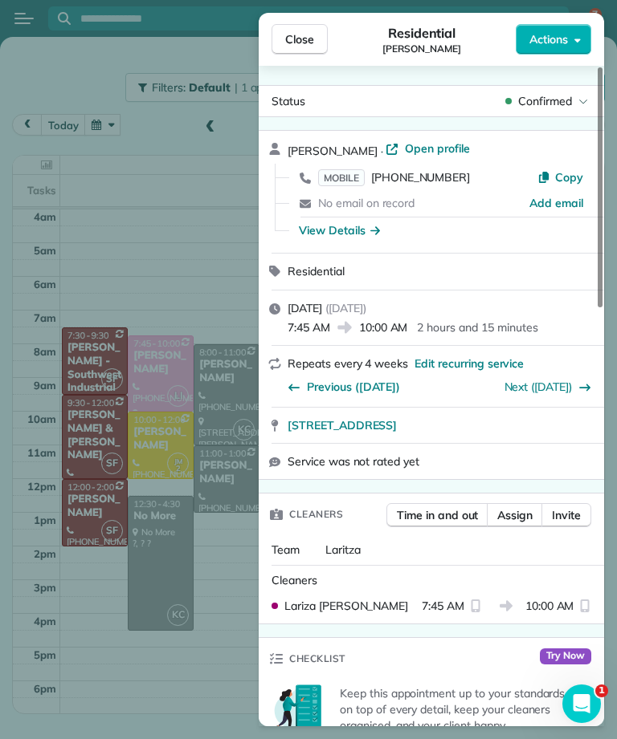
click at [315, 33] on button "Close" at bounding box center [299, 39] width 56 height 31
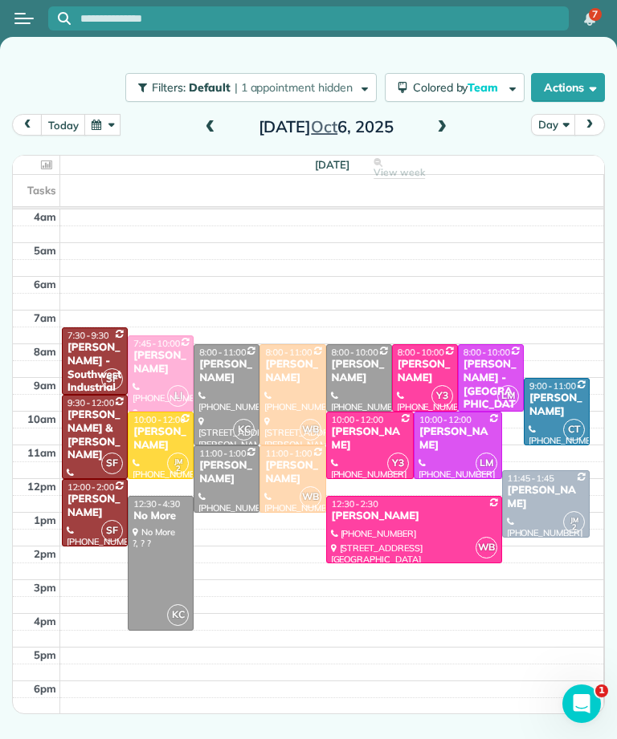
click at [362, 389] on div at bounding box center [359, 378] width 64 height 66
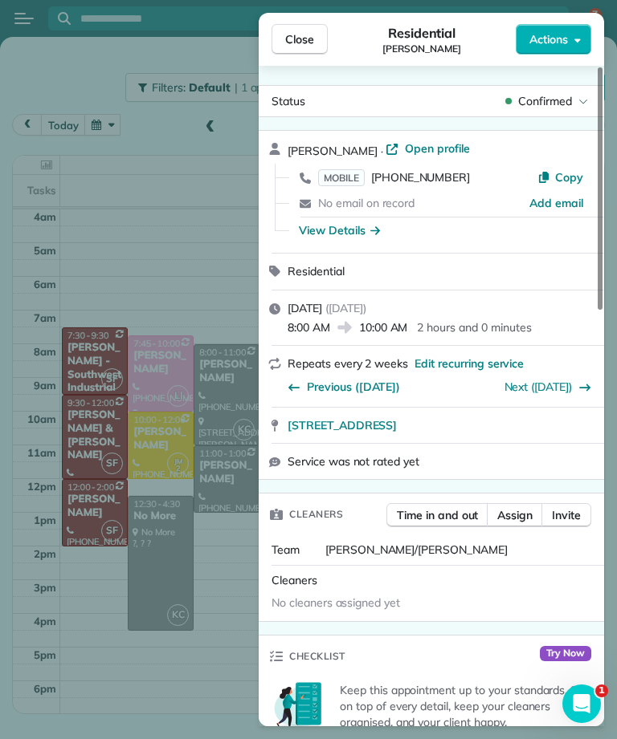
click at [304, 45] on span "Close" at bounding box center [299, 39] width 29 height 16
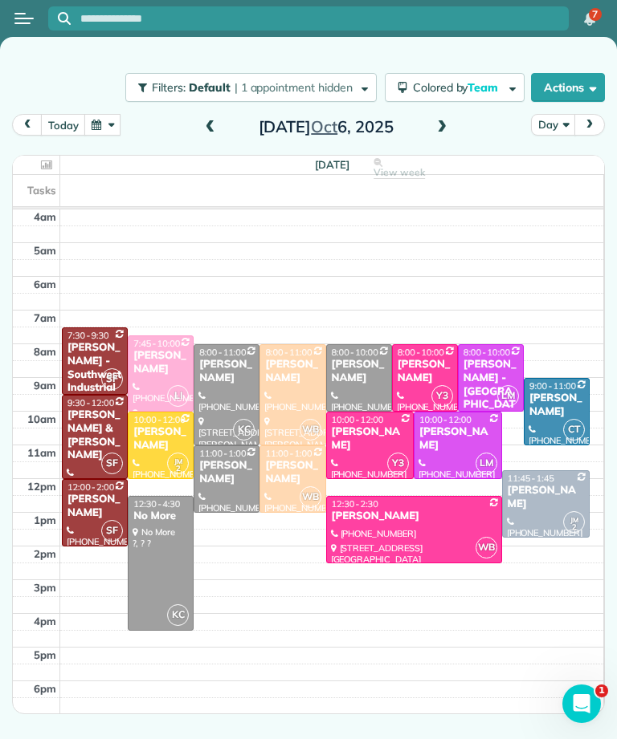
click at [238, 373] on div "Melissa Yoshimura" at bounding box center [226, 371] width 56 height 27
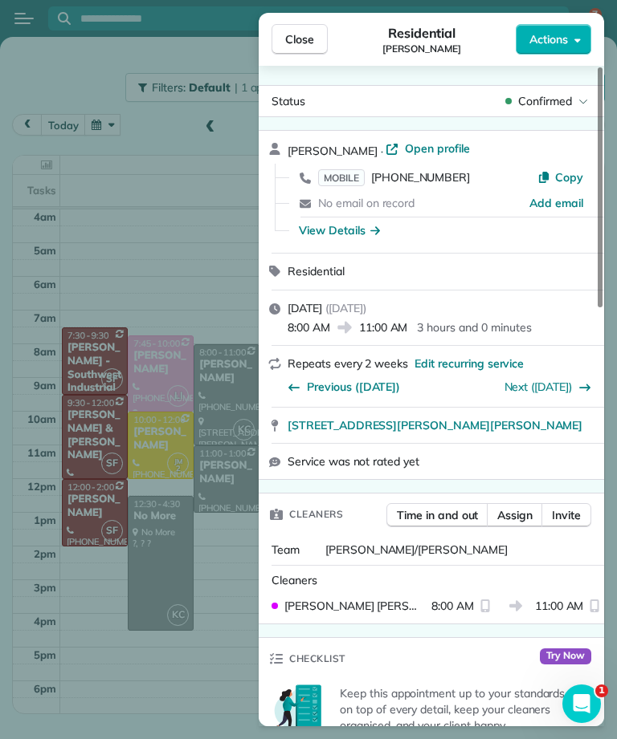
click at [309, 43] on span "Close" at bounding box center [299, 39] width 29 height 16
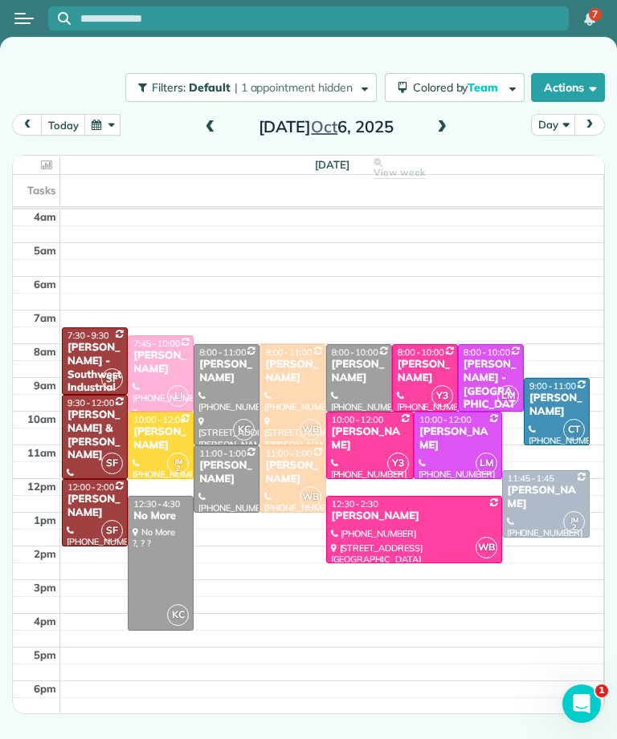
click at [225, 482] on div "Amanda Hall" at bounding box center [226, 472] width 56 height 27
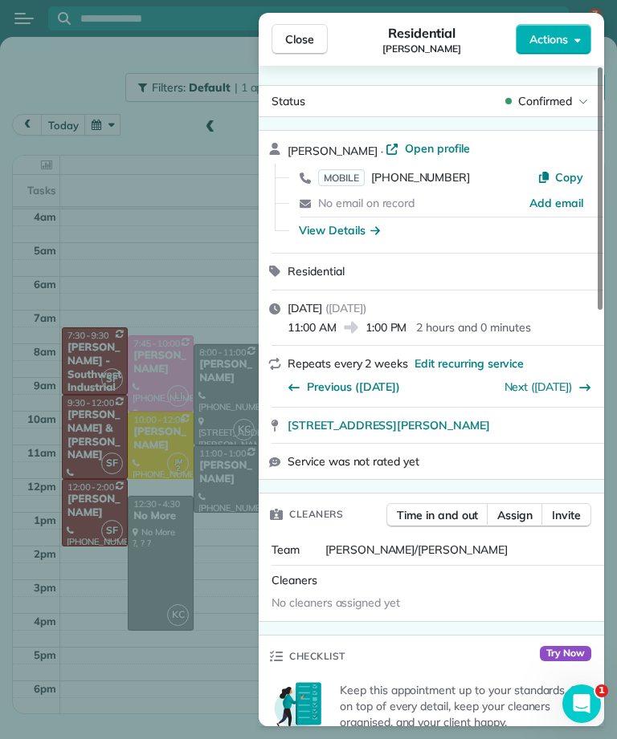
click at [307, 31] on span "Close" at bounding box center [299, 39] width 29 height 16
